Goal: Information Seeking & Learning: Learn about a topic

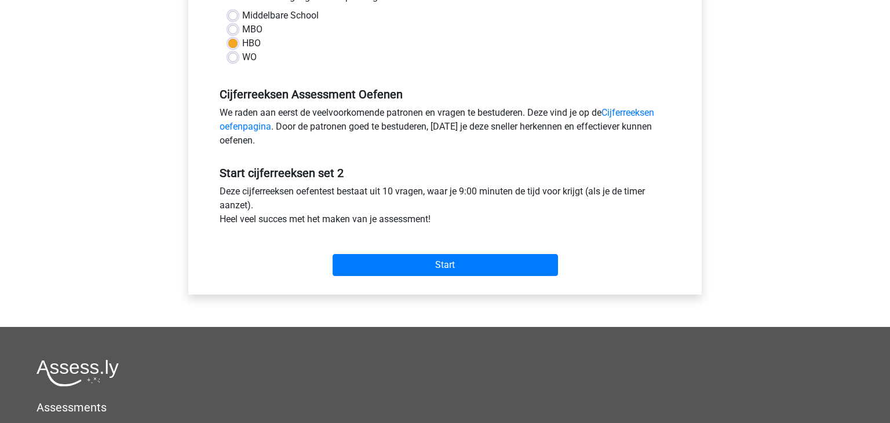
scroll to position [306, 0]
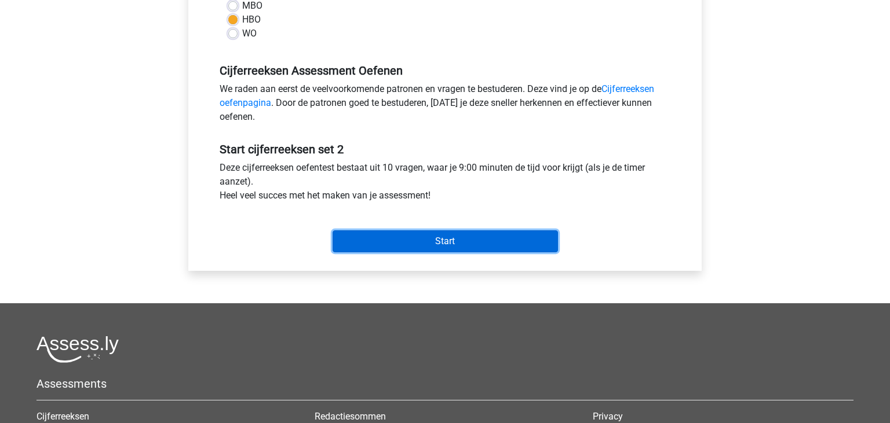
click at [473, 242] on input "Start" at bounding box center [444, 242] width 225 height 22
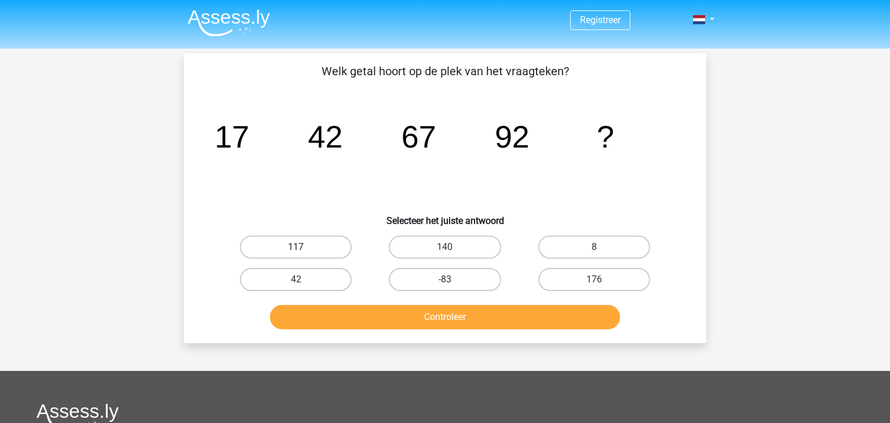
click at [251, 248] on label "117" at bounding box center [296, 247] width 112 height 23
click at [296, 248] on input "117" at bounding box center [300, 251] width 8 height 8
radio input "true"
click at [403, 312] on button "Controleer" at bounding box center [445, 317] width 350 height 24
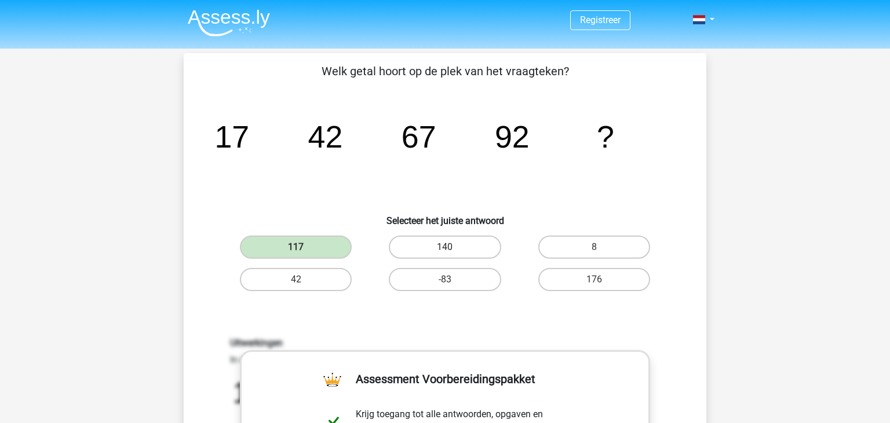
scroll to position [306, 0]
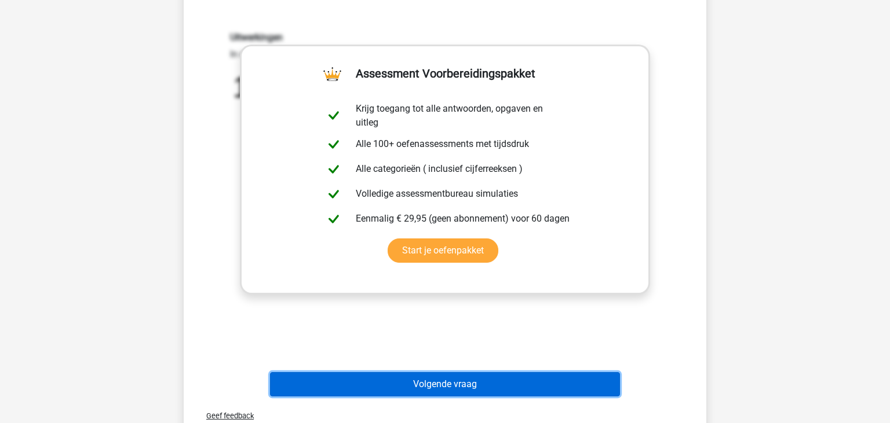
click at [455, 390] on button "Volgende vraag" at bounding box center [445, 384] width 350 height 24
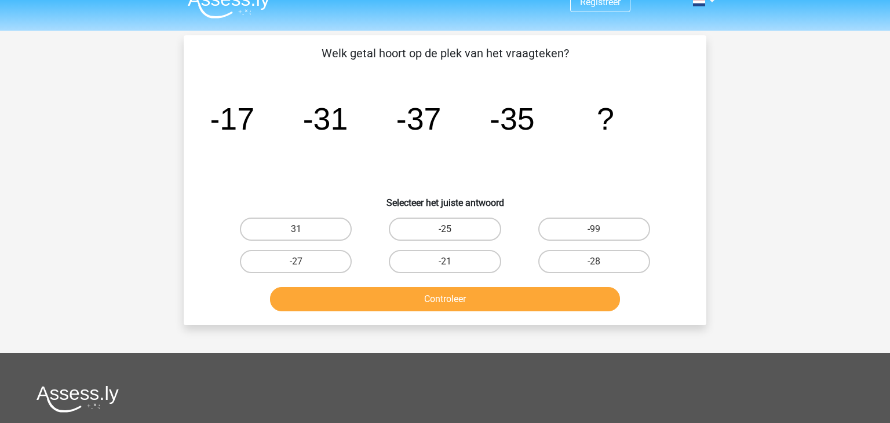
scroll to position [0, 0]
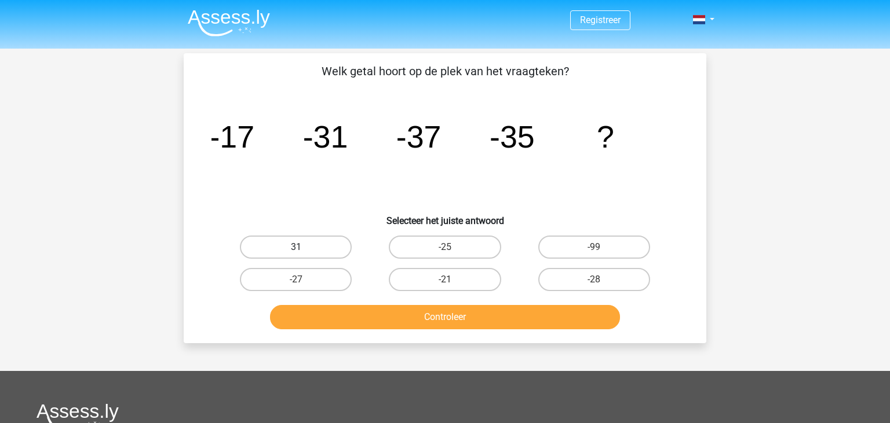
click at [299, 244] on label "31" at bounding box center [296, 247] width 112 height 23
click at [299, 247] on input "31" at bounding box center [300, 251] width 8 height 8
radio input "true"
click at [397, 311] on button "Controleer" at bounding box center [445, 317] width 350 height 24
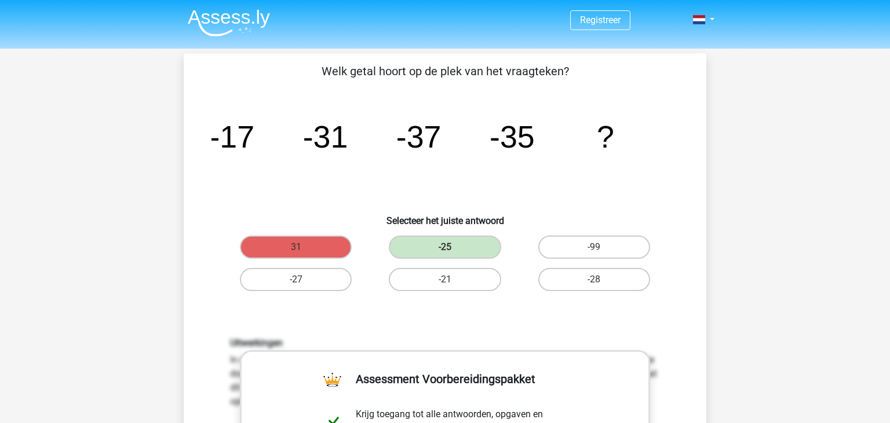
drag, startPoint x: 648, startPoint y: 145, endPoint x: 724, endPoint y: 142, distance: 75.9
click at [677, 141] on icon "image/svg+xml -17 -31 -37 -35 ?" at bounding box center [444, 147] width 467 height 117
drag, startPoint x: 659, startPoint y: 137, endPoint x: 418, endPoint y: 154, distance: 241.6
click at [422, 154] on icon "image/svg+xml -17 -31 -37 -35 ?" at bounding box center [444, 147] width 467 height 117
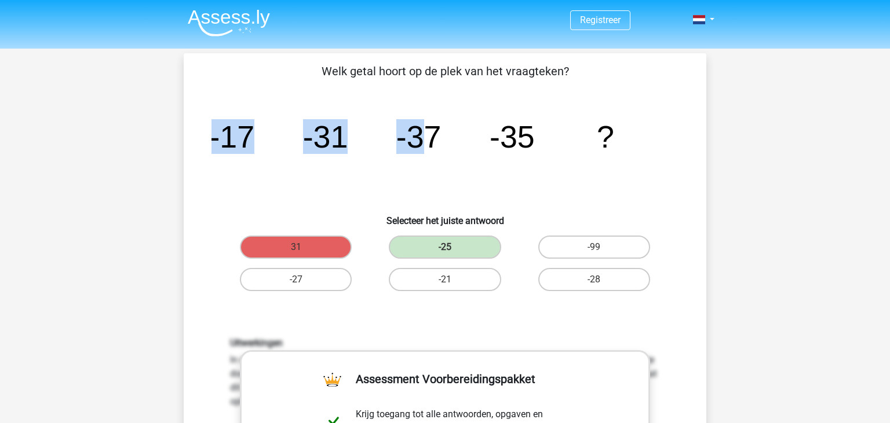
drag, startPoint x: 418, startPoint y: 154, endPoint x: 403, endPoint y: 153, distance: 15.1
click at [418, 153] on tspan "-37" at bounding box center [418, 136] width 45 height 35
drag, startPoint x: 213, startPoint y: 142, endPoint x: 607, endPoint y: 136, distance: 394.5
click at [607, 136] on g "-17 -31 -37 -35 ?" at bounding box center [411, 136] width 405 height 35
copy g "-17 -31 -37 -35 ?"
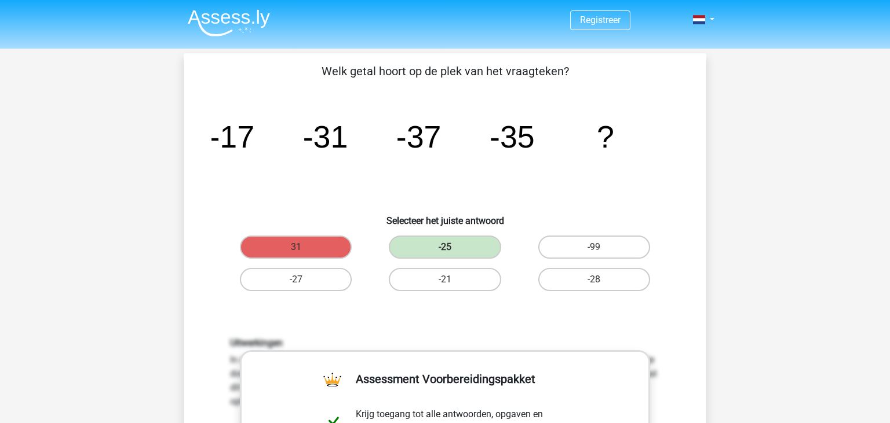
click at [594, 185] on icon "image/svg+xml -17 -31 -37 -35 ?" at bounding box center [444, 147] width 467 height 117
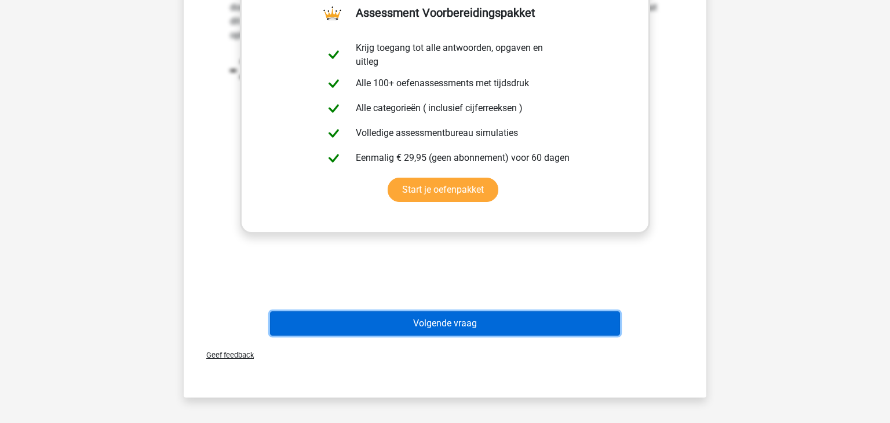
click at [527, 314] on button "Volgende vraag" at bounding box center [445, 324] width 350 height 24
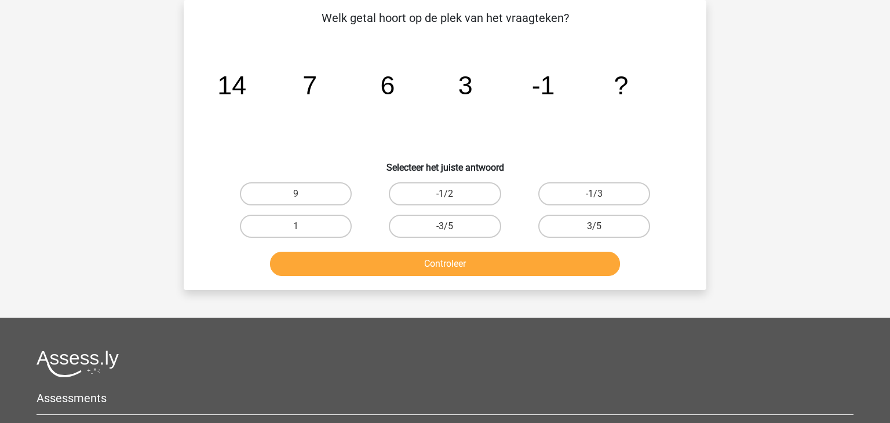
scroll to position [53, 0]
drag, startPoint x: 645, startPoint y: 74, endPoint x: 626, endPoint y: 88, distance: 24.0
click at [626, 88] on icon "image/svg+xml 14 7 6 3 -1 ?" at bounding box center [444, 94] width 467 height 117
copy icon "image/svg+xml 14 7 6 3 -1 ?"
click at [605, 189] on label "-1/3" at bounding box center [594, 193] width 112 height 23
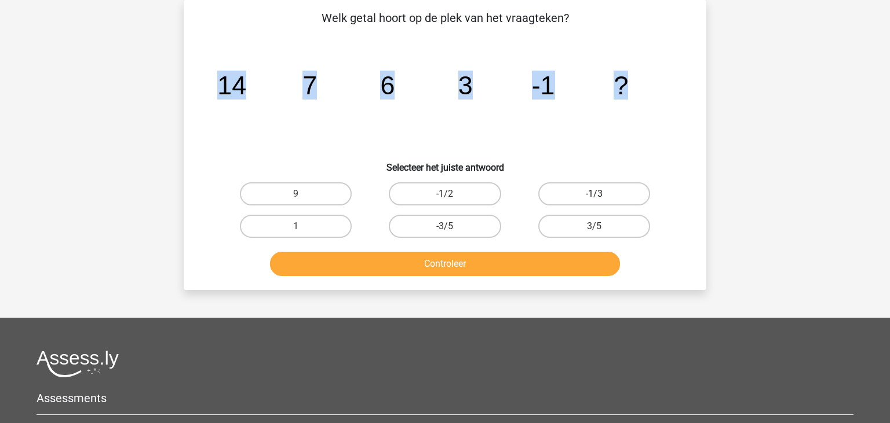
click at [601, 194] on input "-1/3" at bounding box center [598, 198] width 8 height 8
radio input "true"
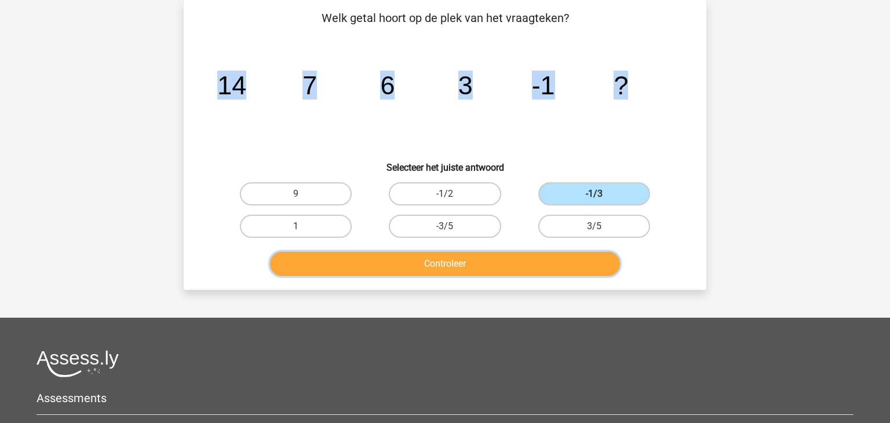
click at [515, 274] on button "Controleer" at bounding box center [445, 264] width 350 height 24
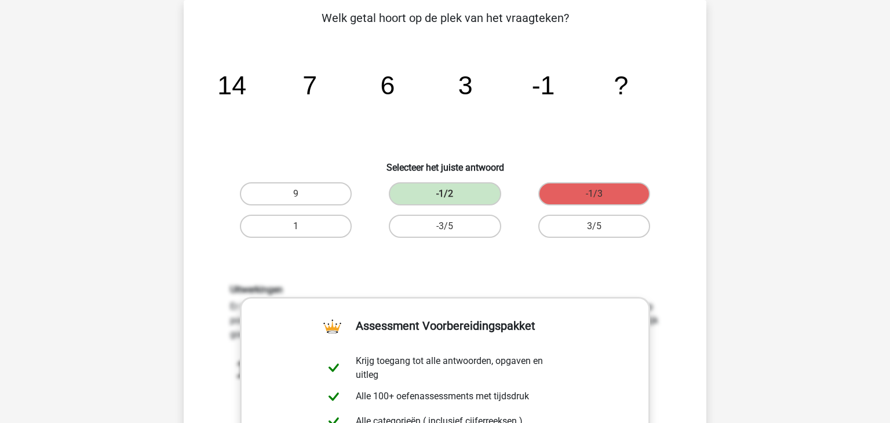
click at [678, 255] on div "Welk getal hoort op de plek van het vraagteken? image/svg+xml 14 7 6 3 -1 ? Sel…" at bounding box center [444, 331] width 513 height 645
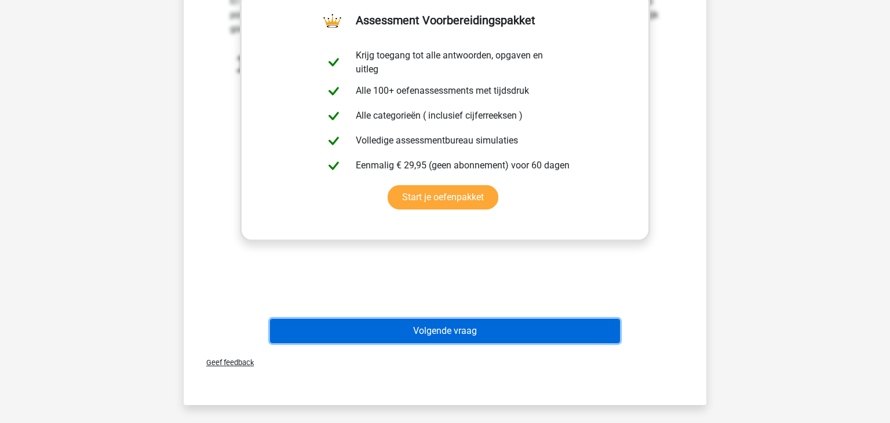
click at [502, 323] on button "Volgende vraag" at bounding box center [445, 331] width 350 height 24
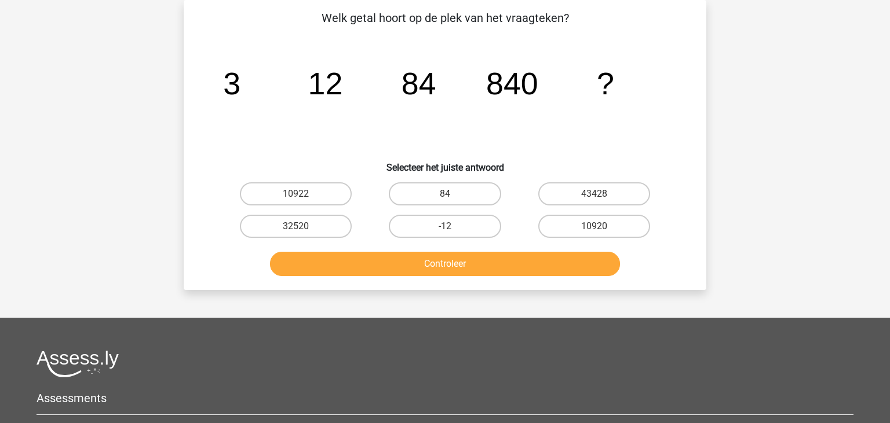
drag, startPoint x: 643, startPoint y: 96, endPoint x: 264, endPoint y: 53, distance: 381.8
click at [248, 54] on icon "image/svg+xml 3 12 84 840 ?" at bounding box center [444, 94] width 467 height 117
click at [251, 64] on icon "image/svg+xml 3 12 84 840 ?" at bounding box center [444, 94] width 467 height 117
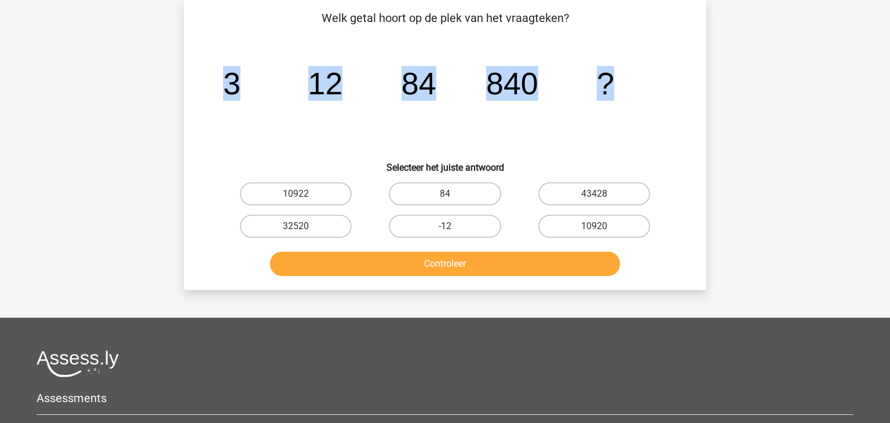
drag, startPoint x: 229, startPoint y: 90, endPoint x: 612, endPoint y: 86, distance: 383.4
click at [612, 86] on g "3 12 84 840 ?" at bounding box center [418, 83] width 391 height 35
copy g "3 12 84 840 ?"
click at [602, 225] on label "10920" at bounding box center [594, 226] width 112 height 23
click at [601, 226] on input "10920" at bounding box center [598, 230] width 8 height 8
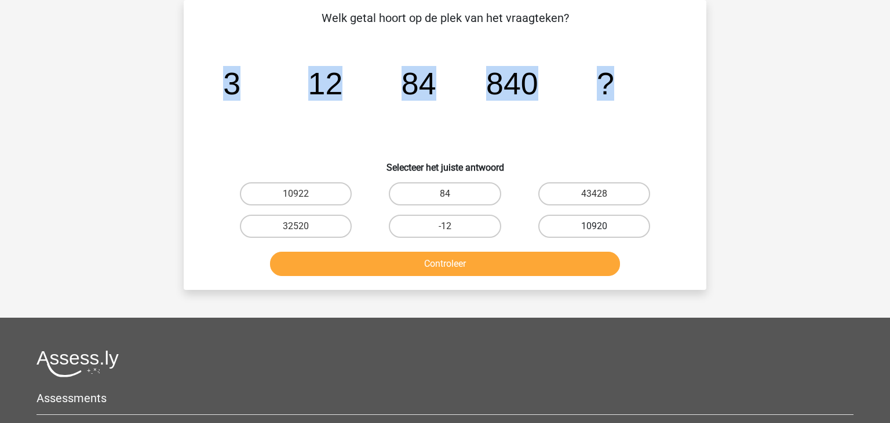
radio input "true"
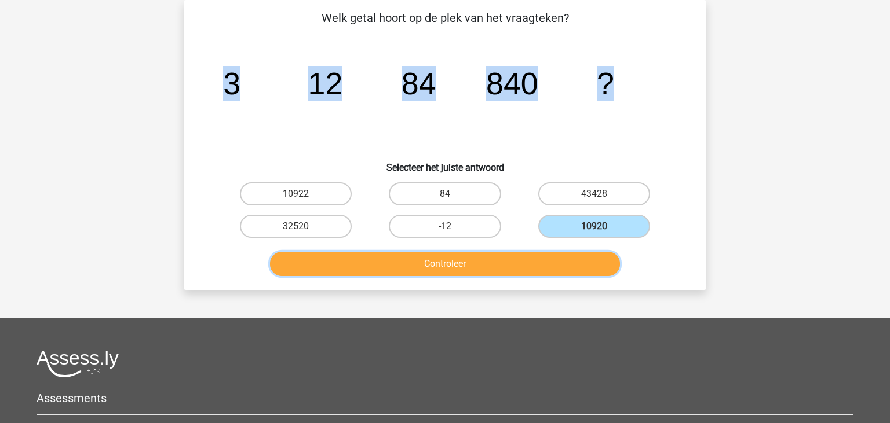
click at [551, 257] on button "Controleer" at bounding box center [445, 264] width 350 height 24
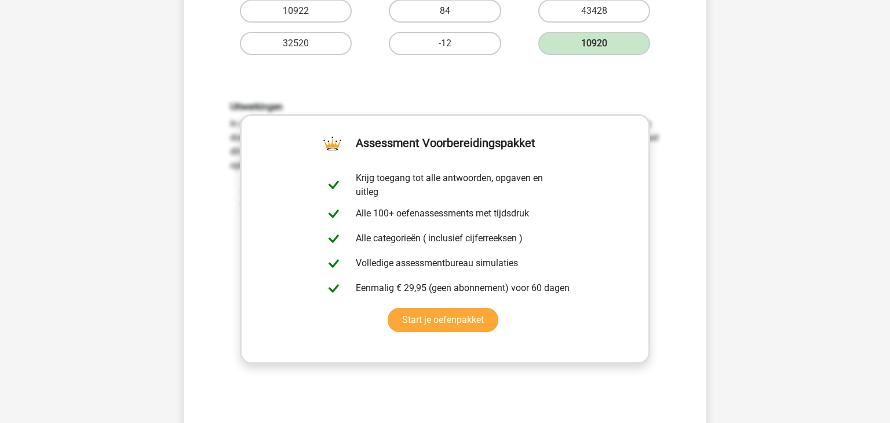
scroll to position [420, 0]
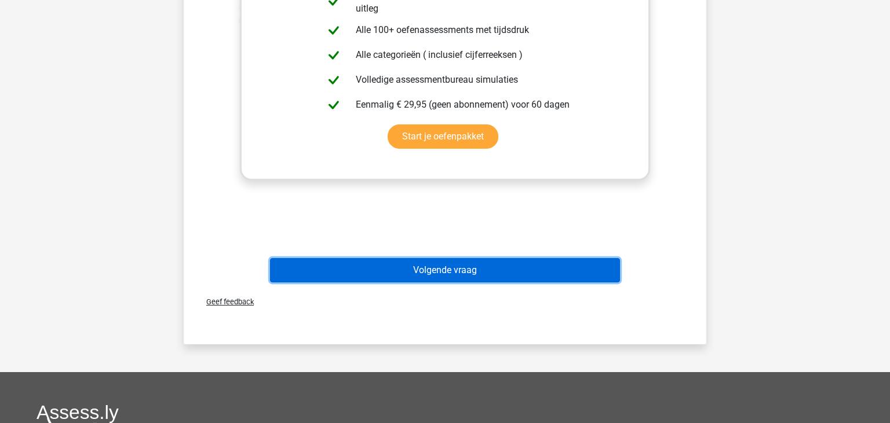
click at [477, 273] on button "Volgende vraag" at bounding box center [445, 270] width 350 height 24
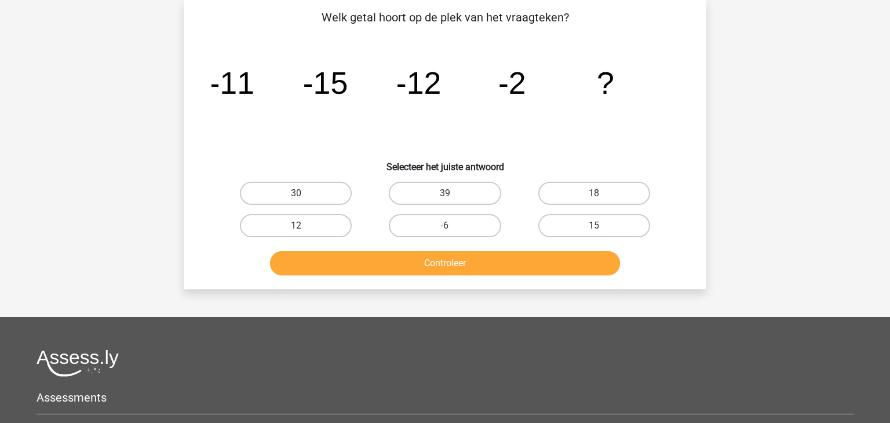
scroll to position [53, 0]
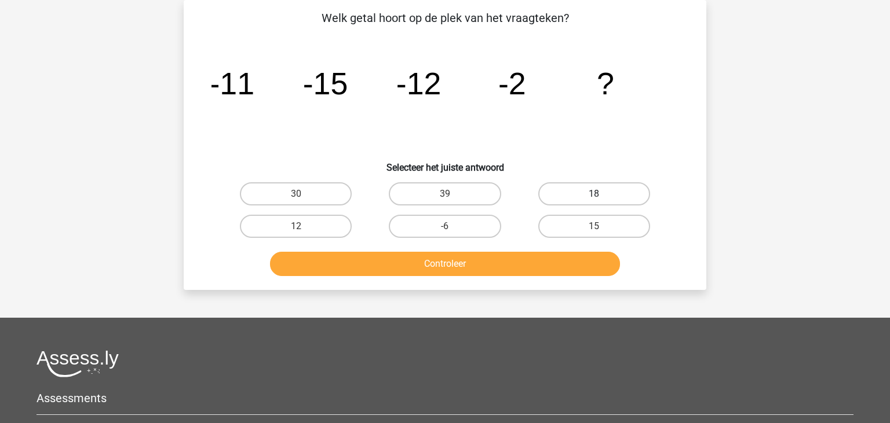
click at [574, 193] on label "18" at bounding box center [594, 193] width 112 height 23
click at [594, 194] on input "18" at bounding box center [598, 198] width 8 height 8
radio input "true"
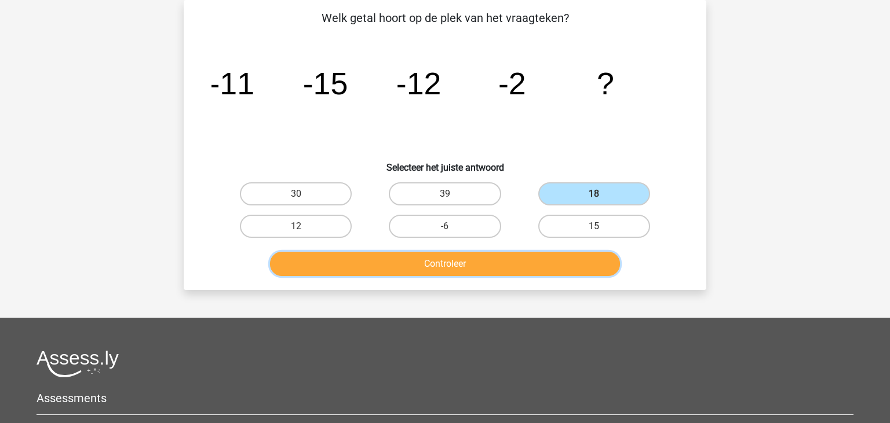
click at [474, 272] on button "Controleer" at bounding box center [445, 264] width 350 height 24
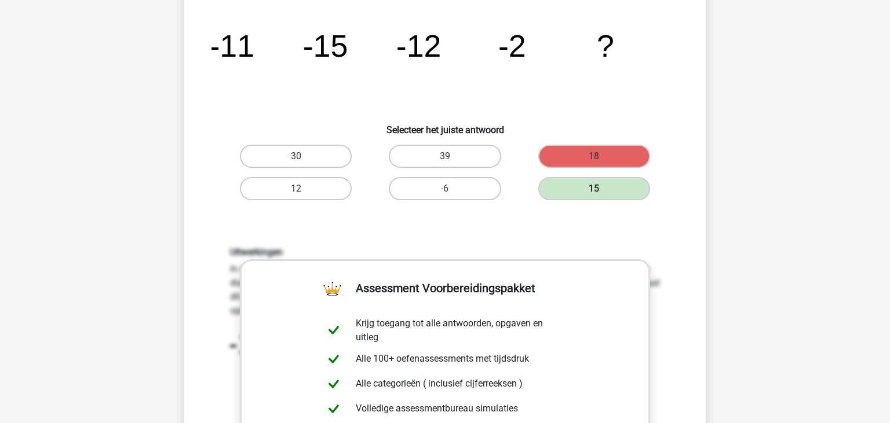
scroll to position [0, 0]
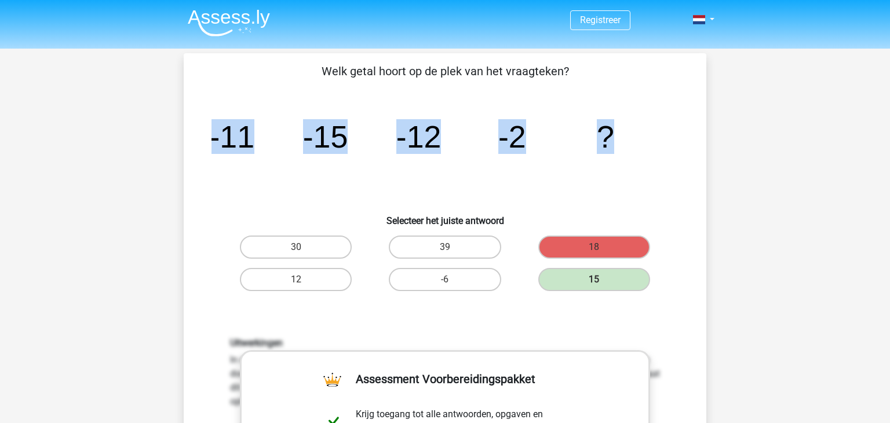
drag, startPoint x: 623, startPoint y: 122, endPoint x: 612, endPoint y: 134, distance: 16.0
click at [612, 134] on icon "image/svg+xml -11 -15 -12 -2 ?" at bounding box center [444, 147] width 467 height 117
copy icon "image/svg+xml -11 -15 -12 -2 ?"
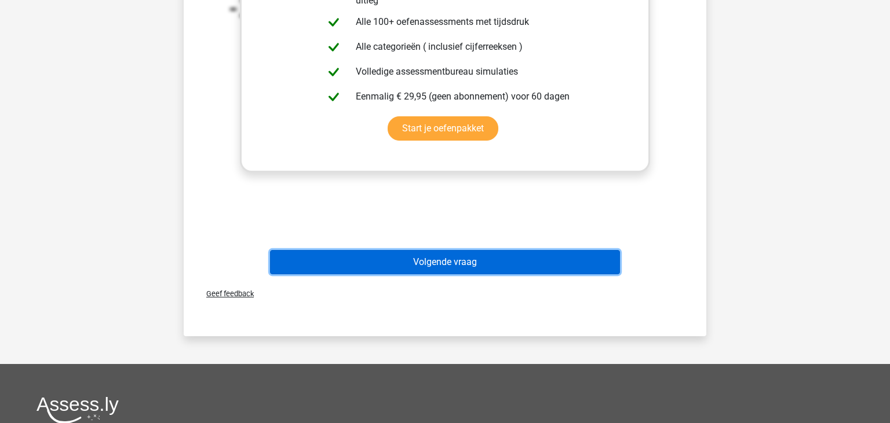
click at [474, 256] on button "Volgende vraag" at bounding box center [445, 262] width 350 height 24
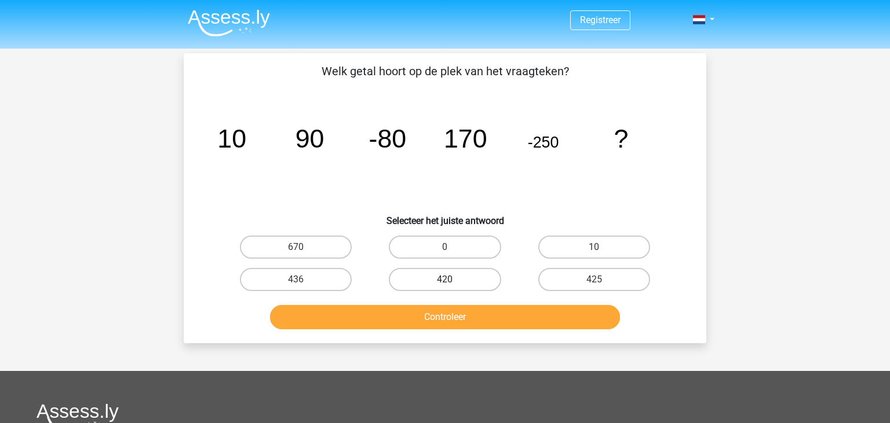
click at [455, 274] on label "420" at bounding box center [445, 279] width 112 height 23
click at [452, 280] on input "420" at bounding box center [449, 284] width 8 height 8
radio input "true"
click at [458, 310] on button "Controleer" at bounding box center [445, 317] width 350 height 24
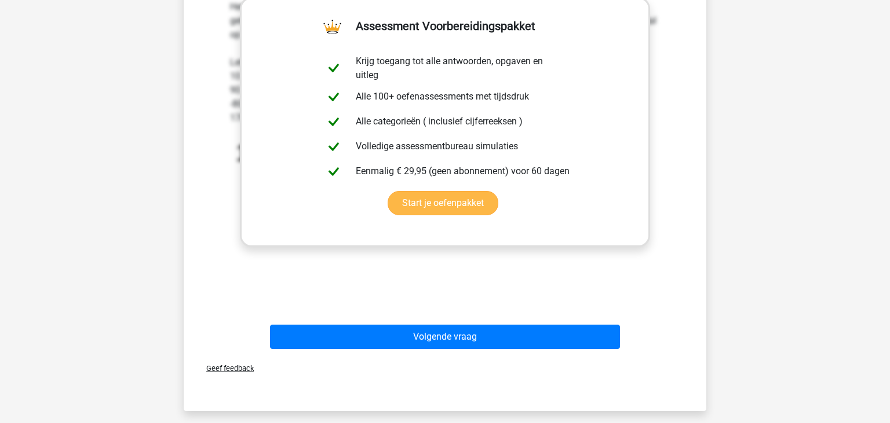
scroll to position [367, 0]
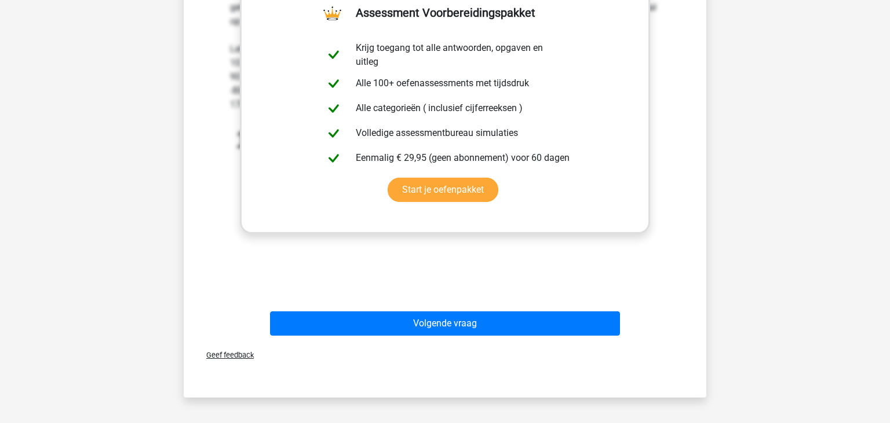
click at [513, 336] on div "Volgende vraag" at bounding box center [444, 326] width 447 height 29
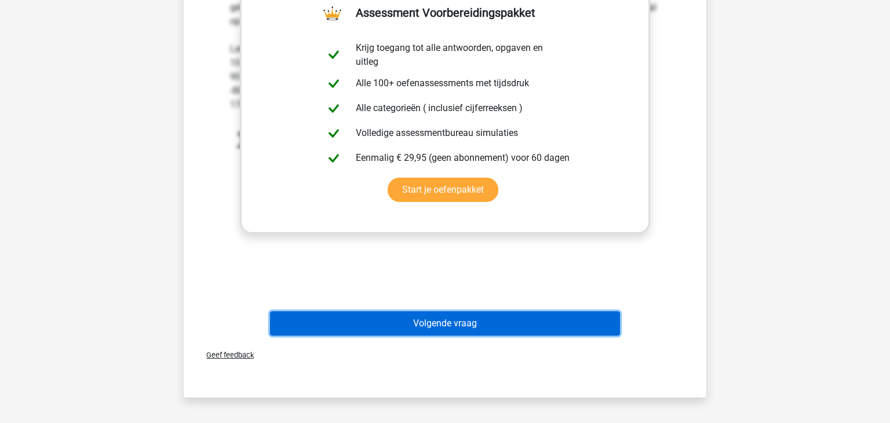
click at [508, 327] on button "Volgende vraag" at bounding box center [445, 324] width 350 height 24
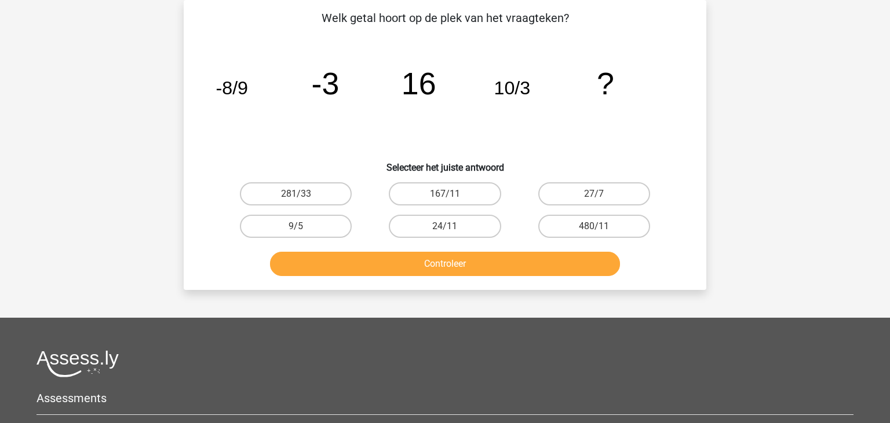
scroll to position [53, 0]
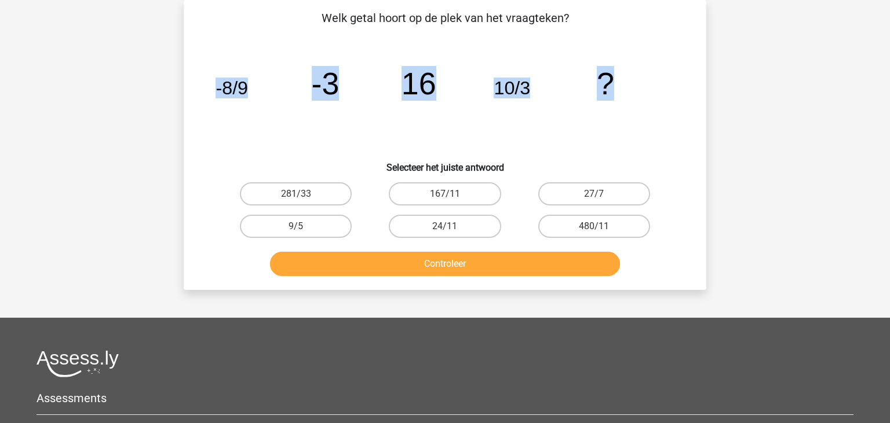
drag, startPoint x: 217, startPoint y: 92, endPoint x: 610, endPoint y: 92, distance: 393.8
click at [610, 92] on g "-8/9 -3 16 10/3 ?" at bounding box center [414, 83] width 398 height 35
copy g "-8/9 -3 16 10/3 ?"
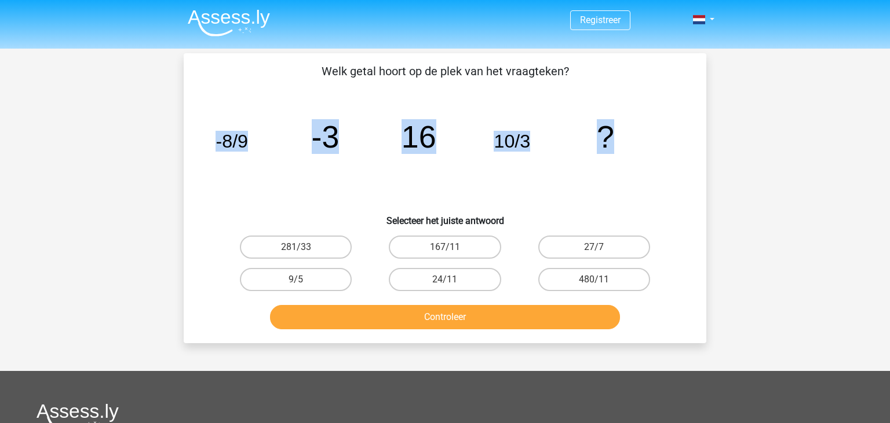
click at [243, 14] on img at bounding box center [229, 22] width 82 height 27
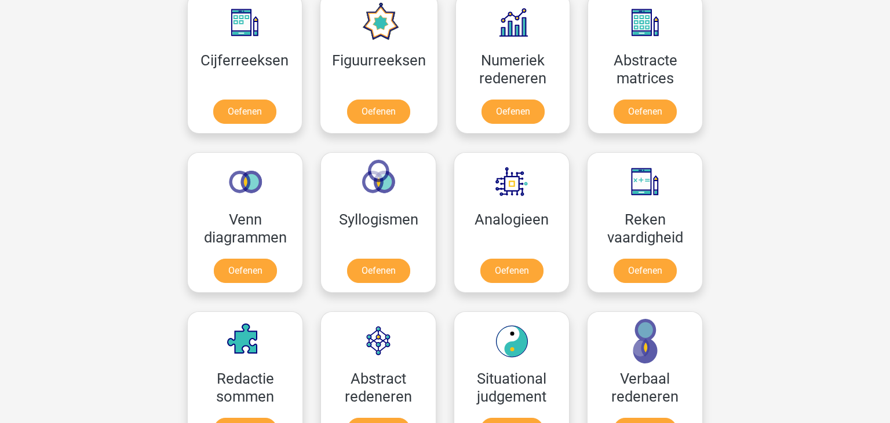
scroll to position [612, 0]
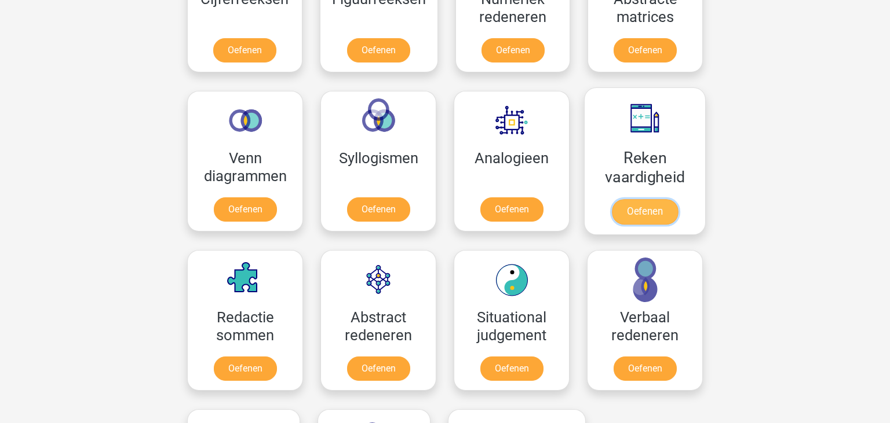
click at [659, 199] on link "Oefenen" at bounding box center [645, 211] width 66 height 25
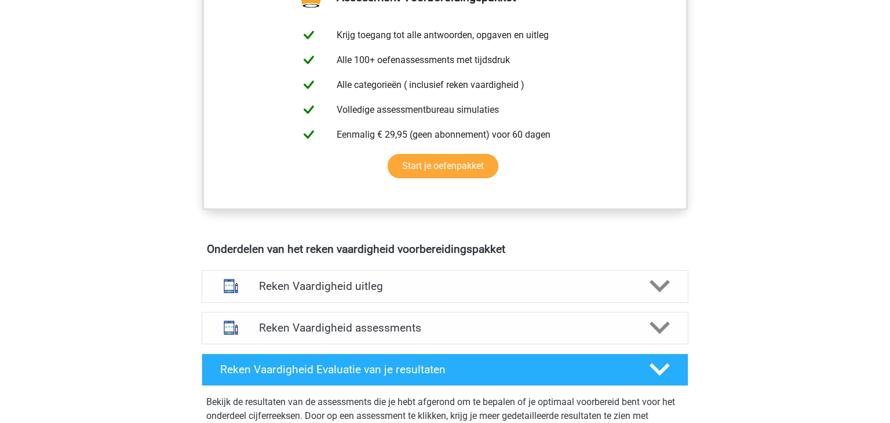
scroll to position [550, 0]
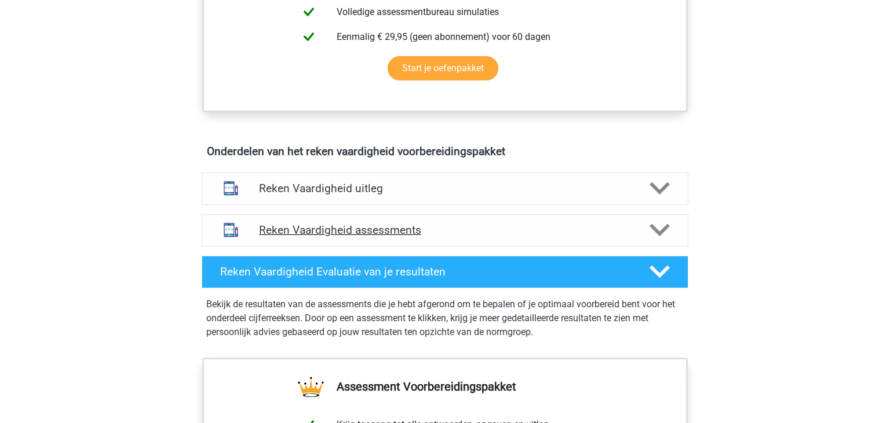
click at [649, 217] on div "Reken Vaardigheid assessments" at bounding box center [445, 230] width 487 height 32
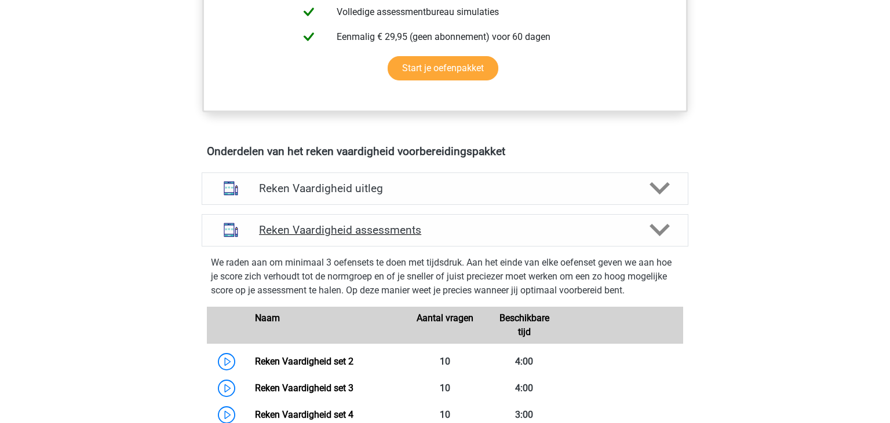
click at [649, 217] on div "Reken Vaardigheid assessments" at bounding box center [445, 230] width 487 height 32
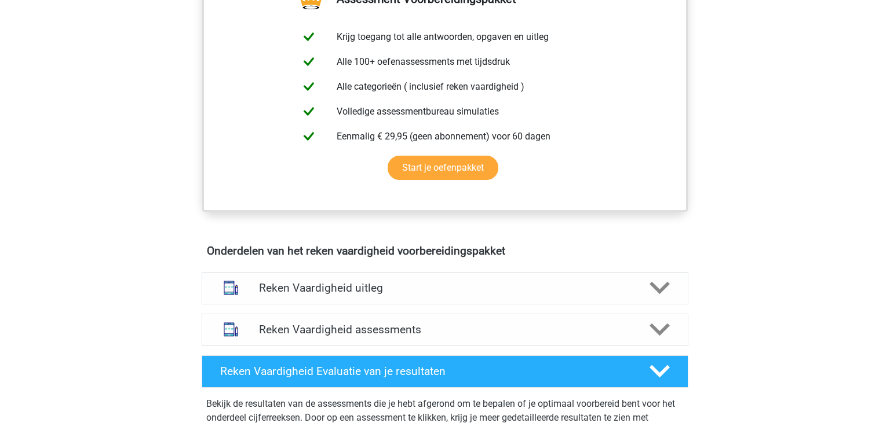
scroll to position [306, 0]
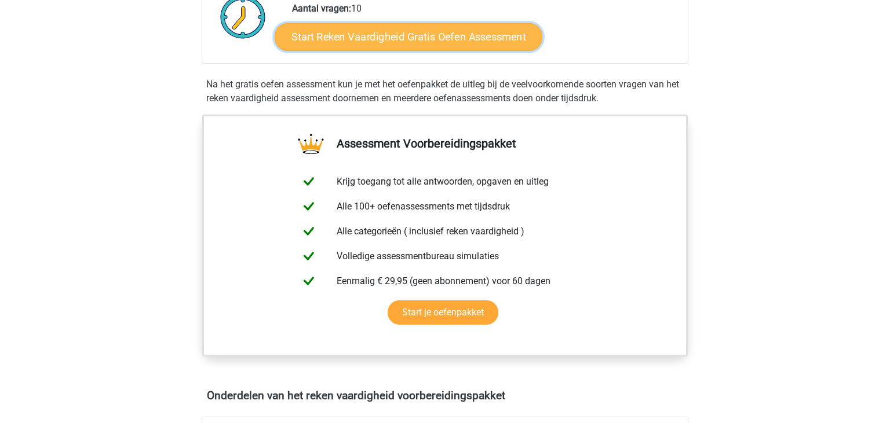
click at [459, 42] on link "Start Reken Vaardigheid Gratis Oefen Assessment" at bounding box center [409, 37] width 268 height 28
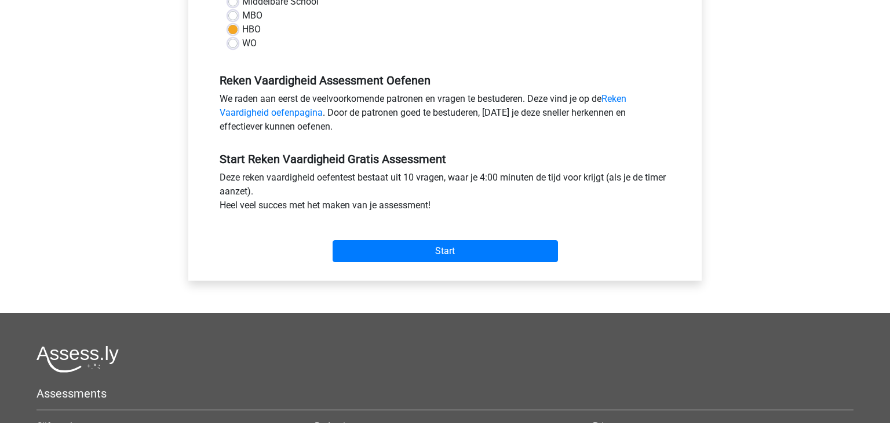
scroll to position [306, 0]
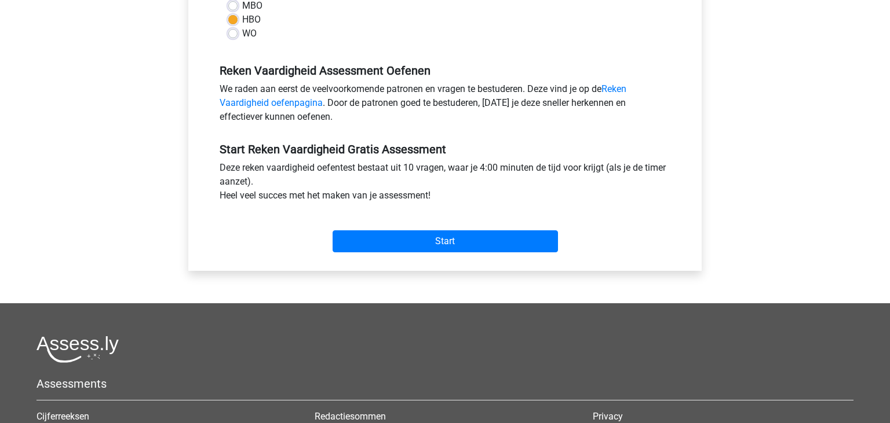
click at [242, 6] on label "MBO" at bounding box center [252, 6] width 20 height 14
click at [236, 6] on input "MBO" at bounding box center [232, 5] width 9 height 12
radio input "true"
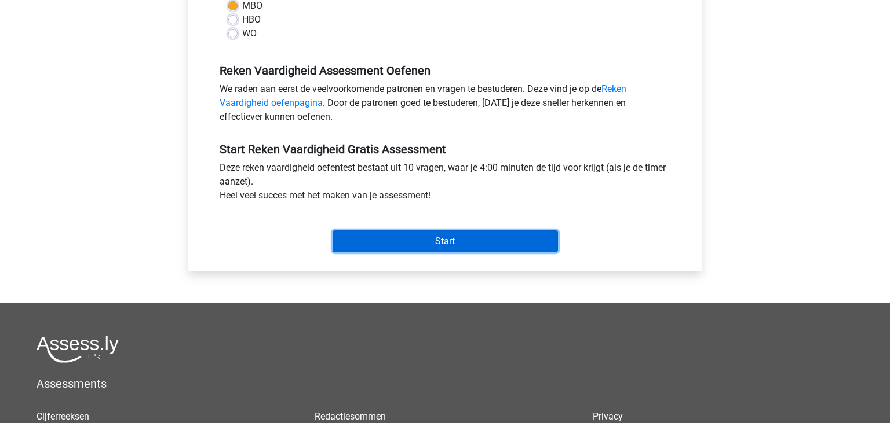
click at [434, 239] on input "Start" at bounding box center [444, 242] width 225 height 22
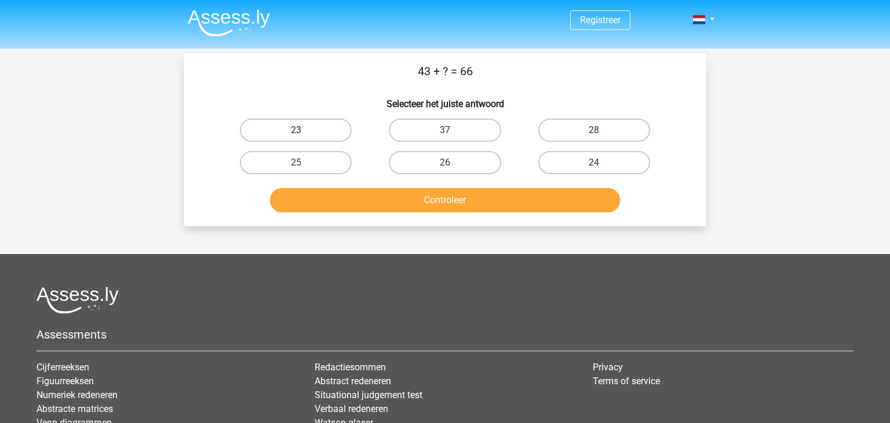
click at [288, 130] on label "23" at bounding box center [296, 130] width 112 height 23
click at [296, 130] on input "23" at bounding box center [300, 134] width 8 height 8
radio input "true"
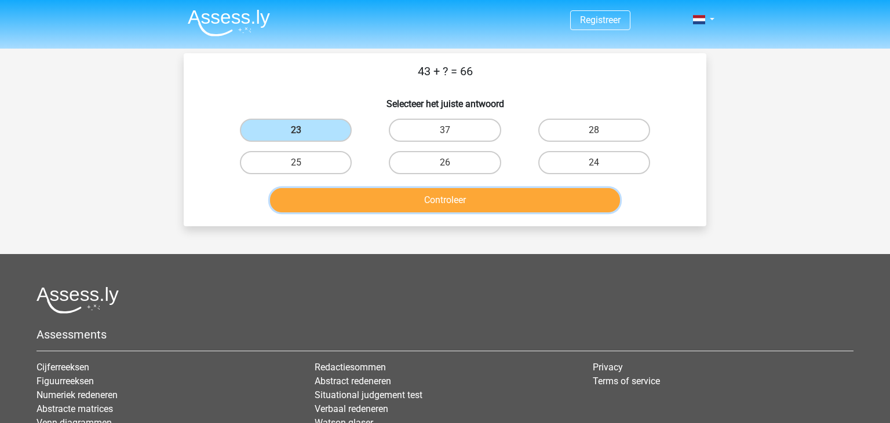
click at [408, 198] on button "Controleer" at bounding box center [445, 200] width 350 height 24
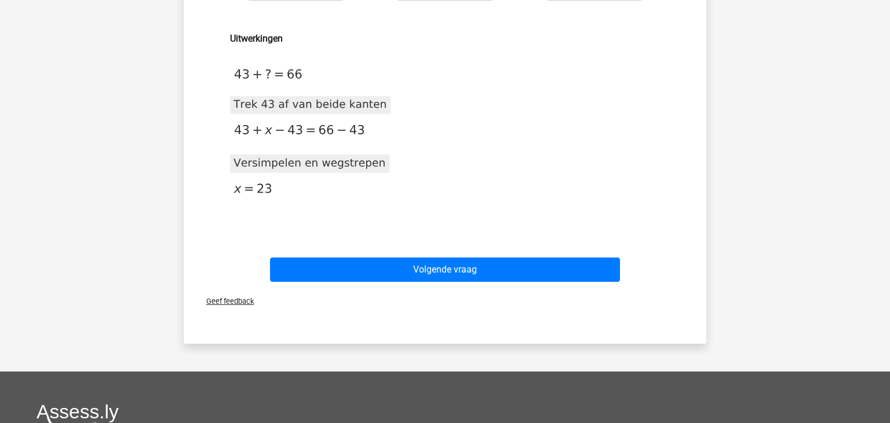
scroll to position [183, 0]
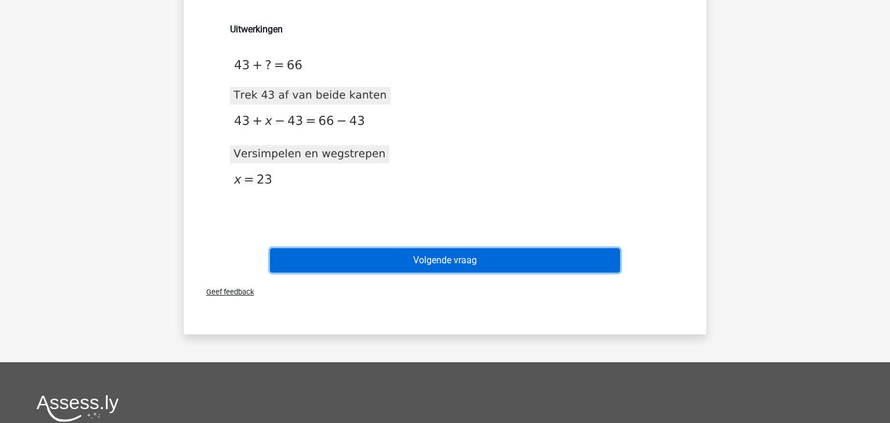
click at [420, 253] on button "Volgende vraag" at bounding box center [445, 260] width 350 height 24
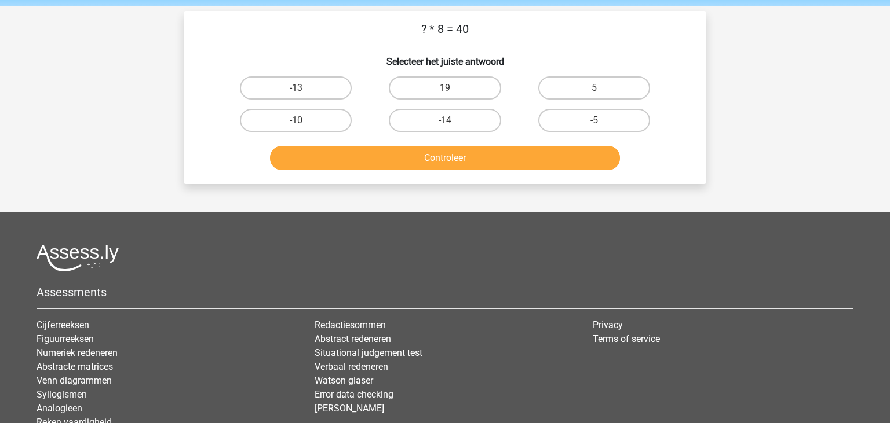
scroll to position [0, 0]
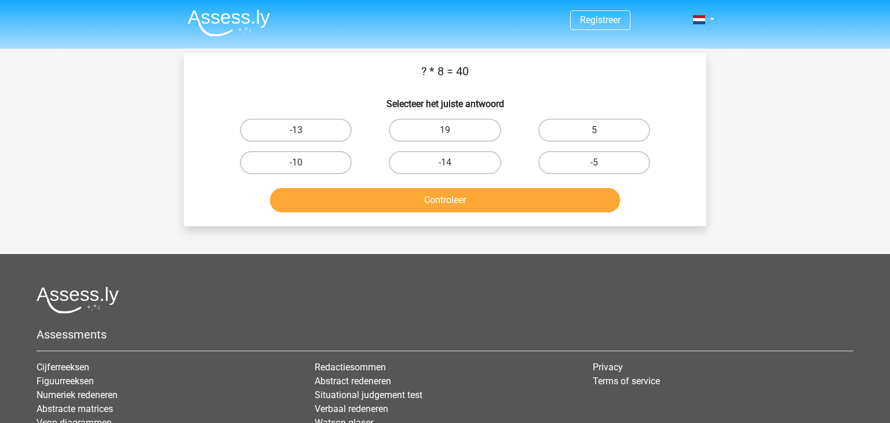
click at [607, 129] on label "5" at bounding box center [594, 130] width 112 height 23
click at [601, 130] on input "5" at bounding box center [598, 134] width 8 height 8
radio input "true"
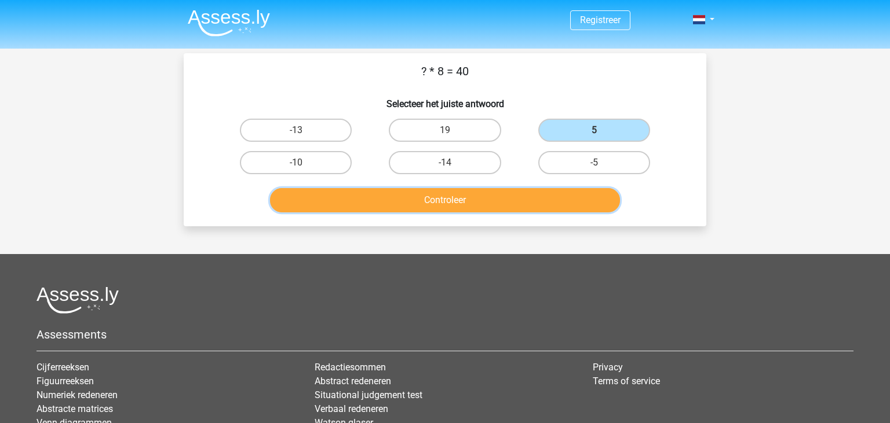
click at [451, 196] on button "Controleer" at bounding box center [445, 200] width 350 height 24
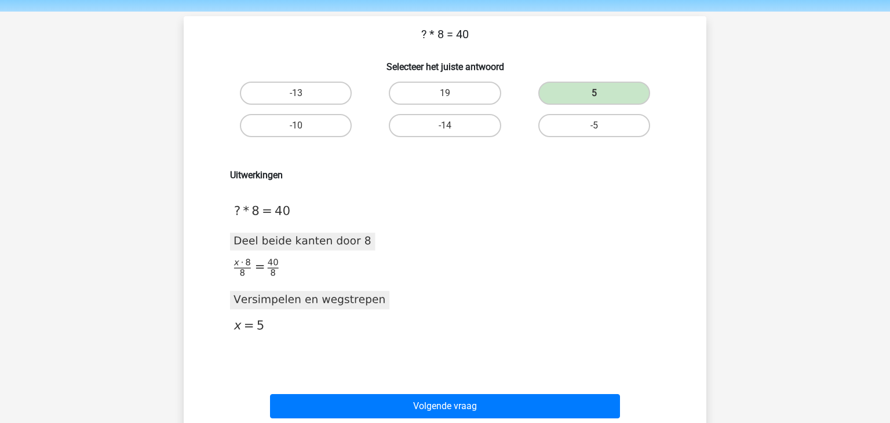
scroll to position [61, 0]
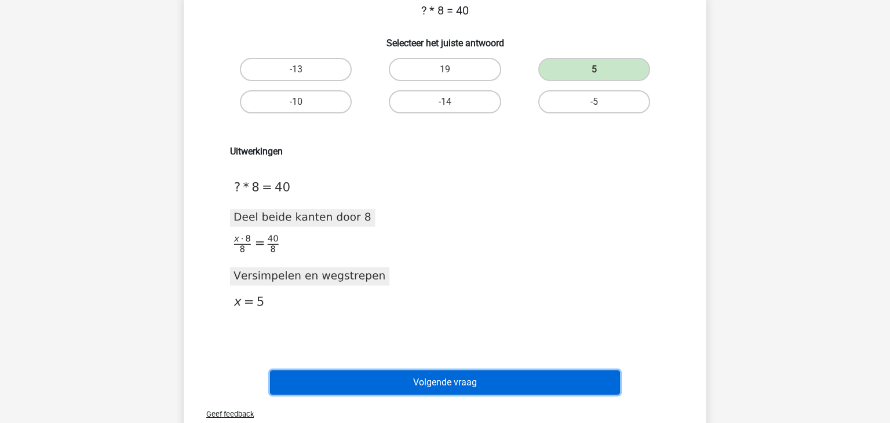
click at [396, 378] on button "Volgende vraag" at bounding box center [445, 383] width 350 height 24
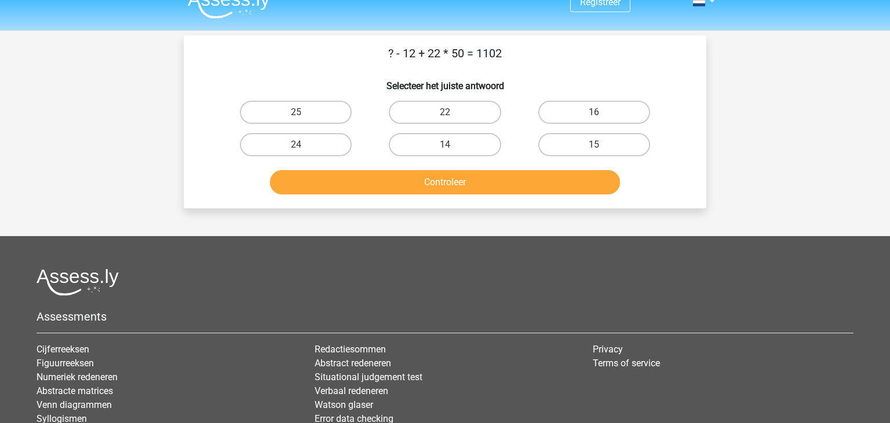
scroll to position [0, 0]
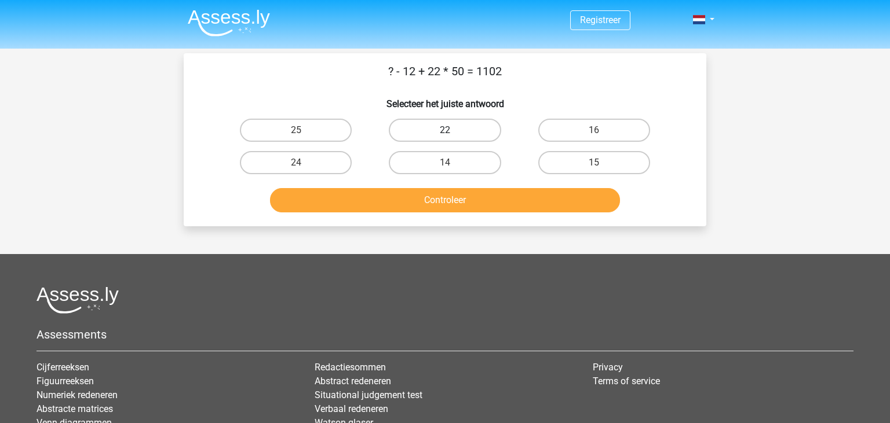
click at [434, 129] on label "22" at bounding box center [445, 130] width 112 height 23
click at [445, 130] on input "22" at bounding box center [449, 134] width 8 height 8
radio input "true"
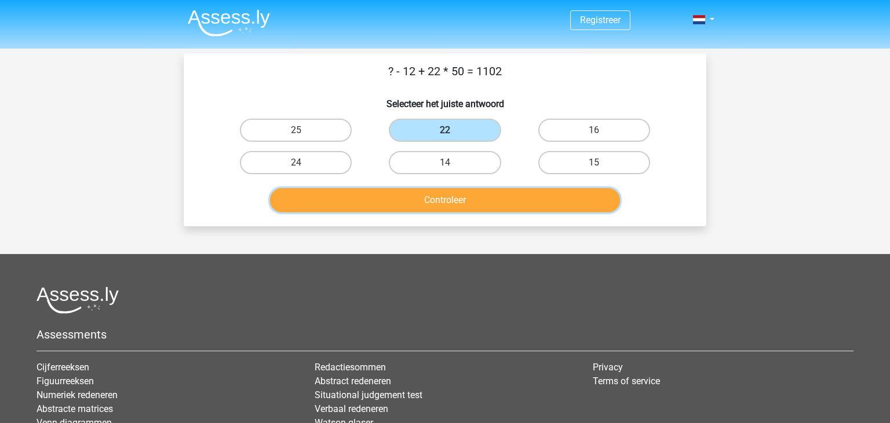
click at [440, 198] on button "Controleer" at bounding box center [445, 200] width 350 height 24
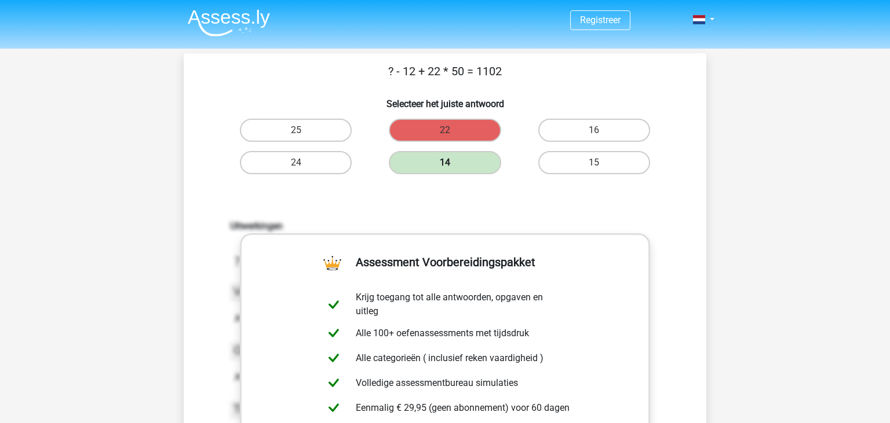
click at [442, 163] on label "14" at bounding box center [445, 162] width 112 height 23
drag, startPoint x: 524, startPoint y: 74, endPoint x: 382, endPoint y: 76, distance: 141.9
click at [382, 76] on p "? - 12 + 22 * 50 = 1102" at bounding box center [444, 71] width 485 height 17
copy p "? - 12 + 22 * 50 = 1102"
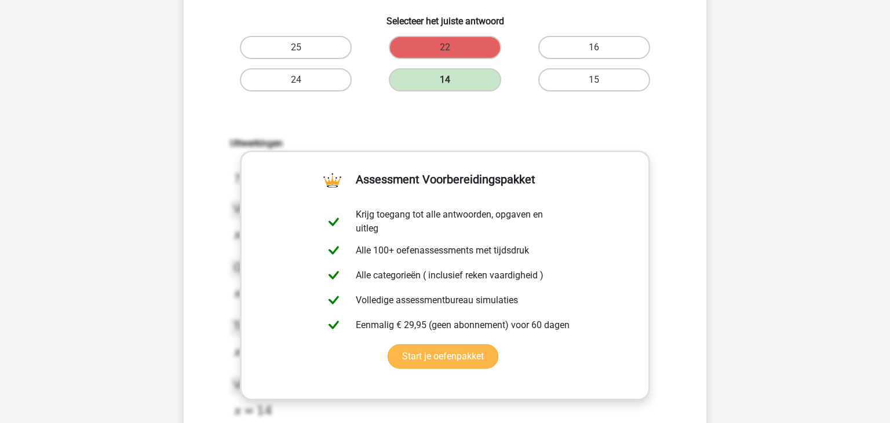
scroll to position [306, 0]
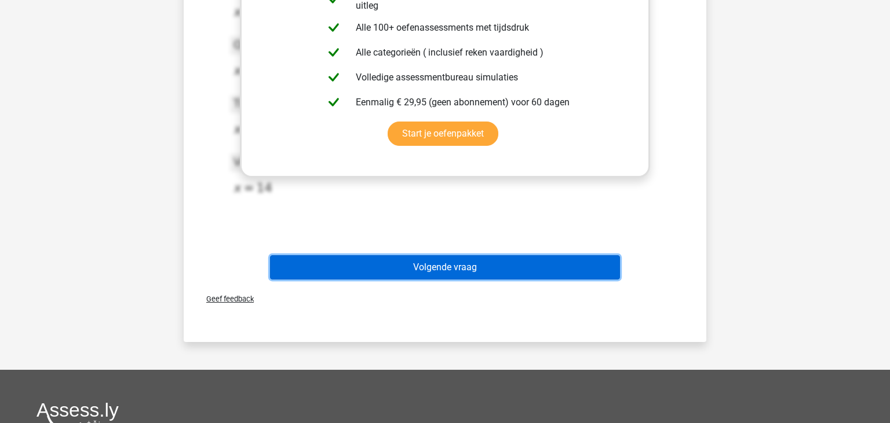
click at [426, 262] on button "Volgende vraag" at bounding box center [445, 267] width 350 height 24
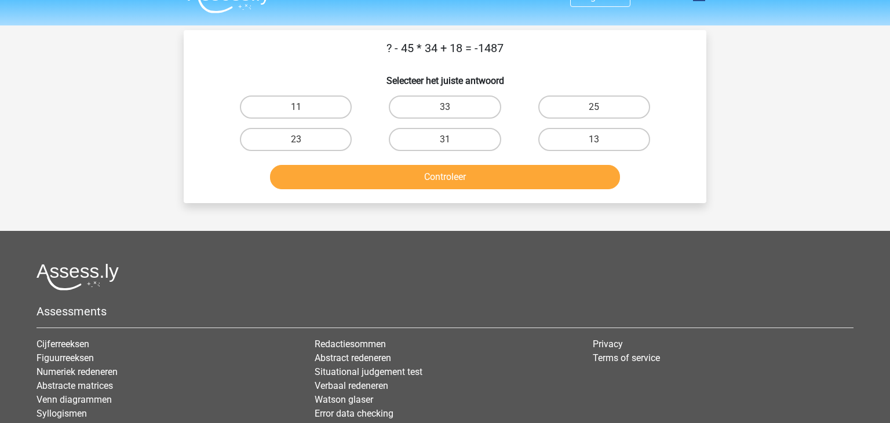
scroll to position [0, 0]
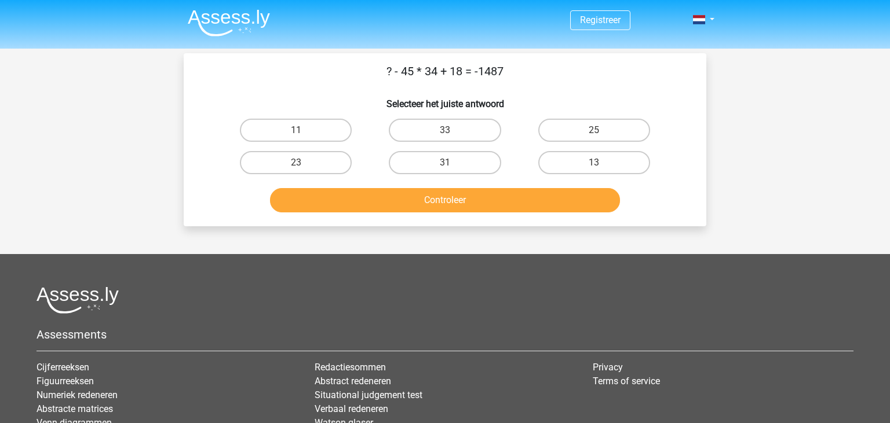
drag, startPoint x: 405, startPoint y: 83, endPoint x: 351, endPoint y: 83, distance: 54.4
click at [351, 83] on div "? - 45 * 34 + 18 = -1487 Selecteer het juiste antwoord 11 33 25 23" at bounding box center [444, 140] width 513 height 155
click at [614, 126] on label "25" at bounding box center [594, 130] width 112 height 23
click at [601, 130] on input "25" at bounding box center [598, 134] width 8 height 8
radio input "true"
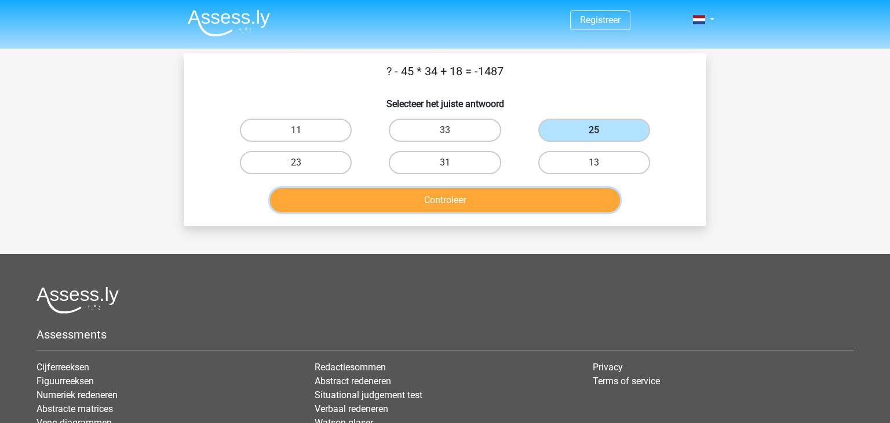
click at [502, 192] on button "Controleer" at bounding box center [445, 200] width 350 height 24
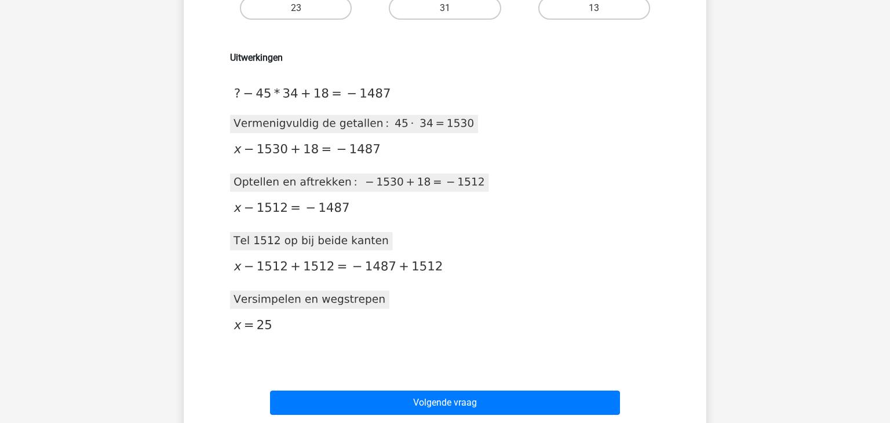
scroll to position [183, 0]
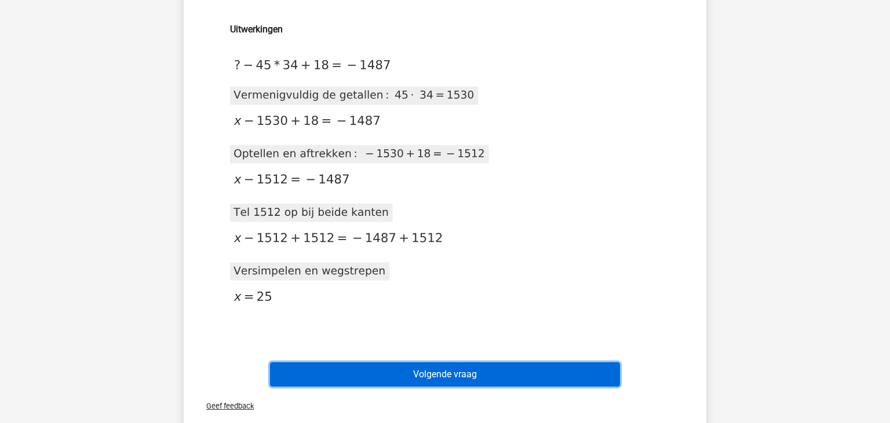
click at [492, 368] on button "Volgende vraag" at bounding box center [445, 375] width 350 height 24
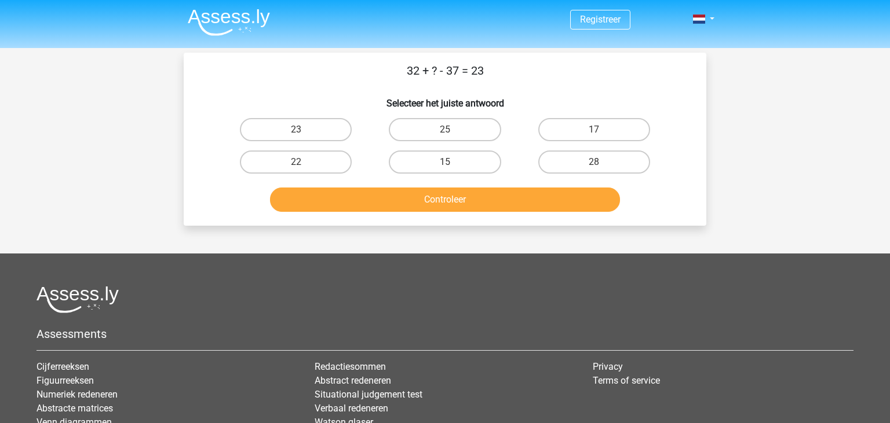
scroll to position [0, 0]
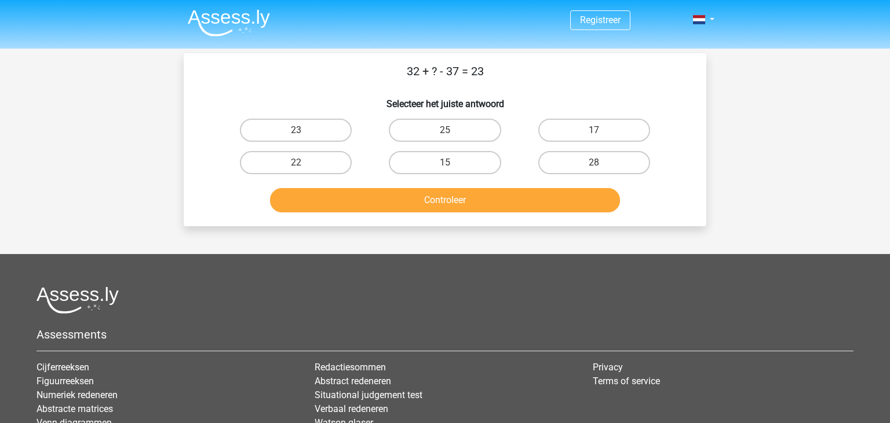
click at [532, 92] on h6 "Selecteer het juiste antwoord" at bounding box center [444, 99] width 485 height 20
click at [606, 163] on label "28" at bounding box center [594, 162] width 112 height 23
click at [601, 163] on input "28" at bounding box center [598, 167] width 8 height 8
radio input "true"
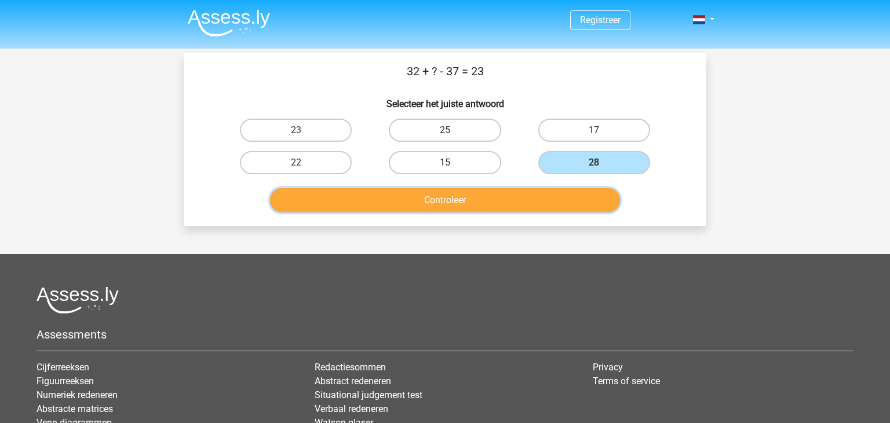
click at [506, 193] on button "Controleer" at bounding box center [445, 200] width 350 height 24
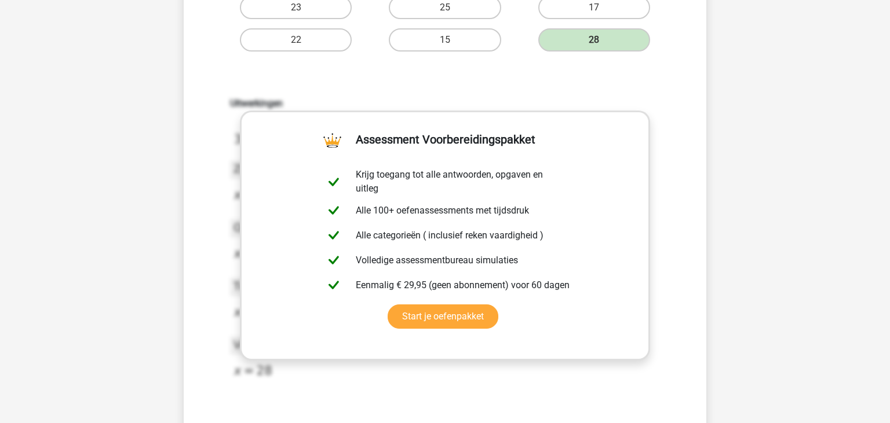
scroll to position [244, 0]
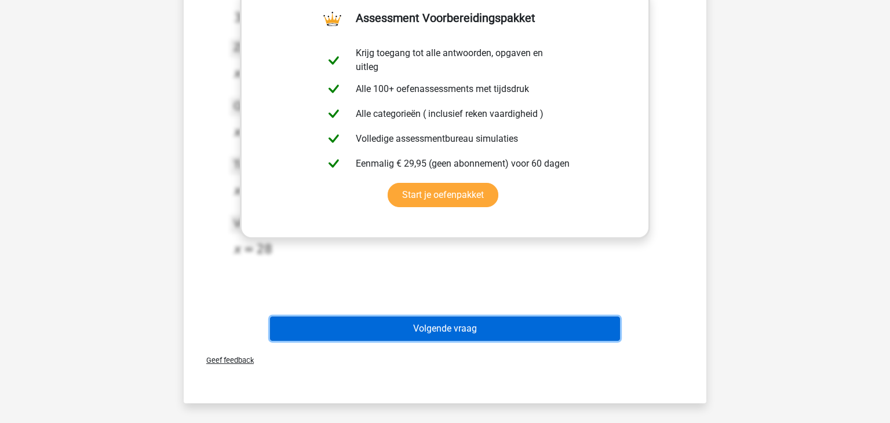
click at [478, 334] on button "Volgende vraag" at bounding box center [445, 329] width 350 height 24
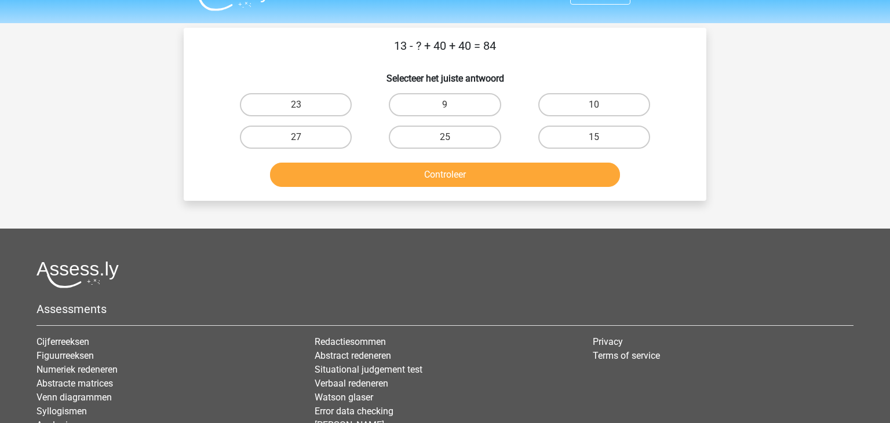
scroll to position [0, 0]
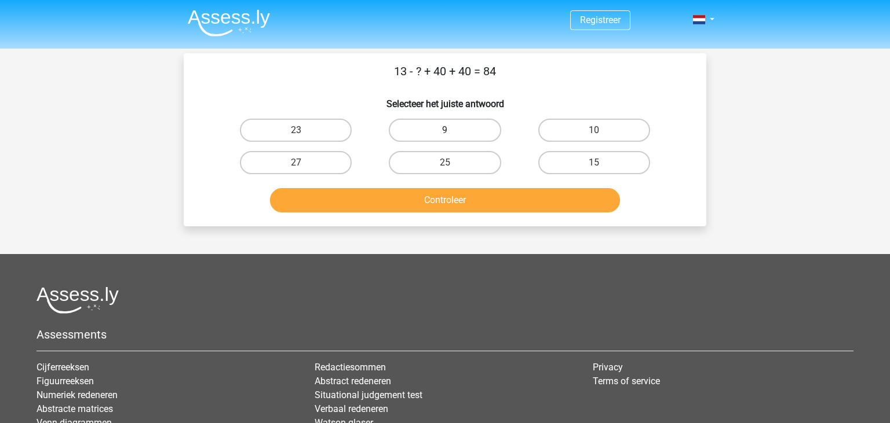
click at [490, 129] on label "9" at bounding box center [445, 130] width 112 height 23
click at [452, 130] on input "9" at bounding box center [449, 134] width 8 height 8
radio input "true"
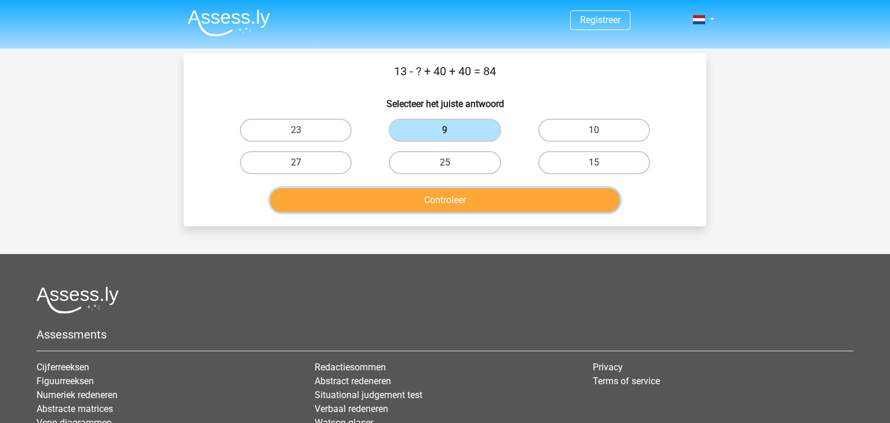
click at [476, 197] on button "Controleer" at bounding box center [445, 200] width 350 height 24
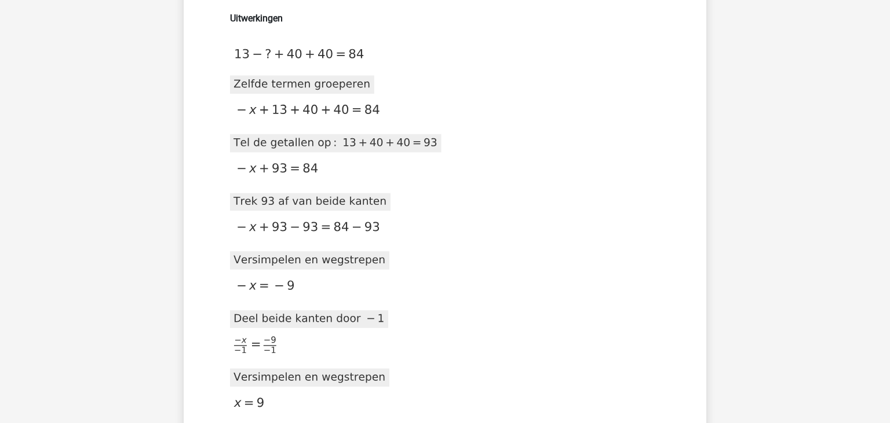
scroll to position [183, 0]
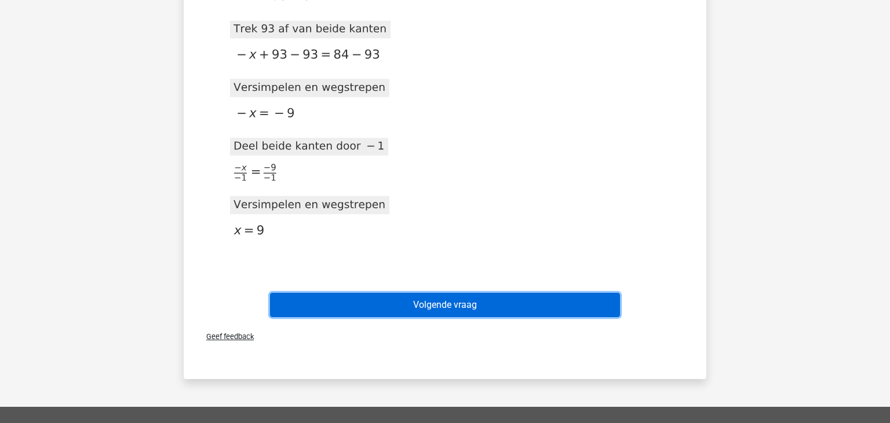
click at [506, 310] on button "Volgende vraag" at bounding box center [445, 305] width 350 height 24
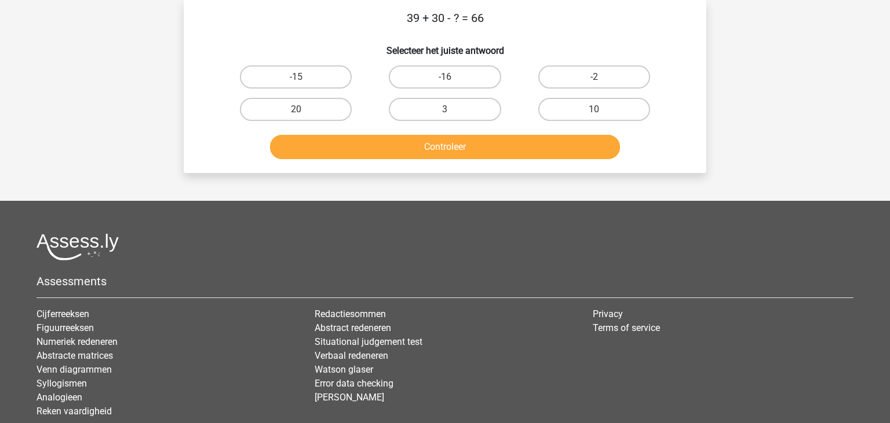
scroll to position [53, 0]
click at [497, 107] on label "3" at bounding box center [445, 109] width 112 height 23
click at [452, 109] on input "3" at bounding box center [449, 113] width 8 height 8
radio input "true"
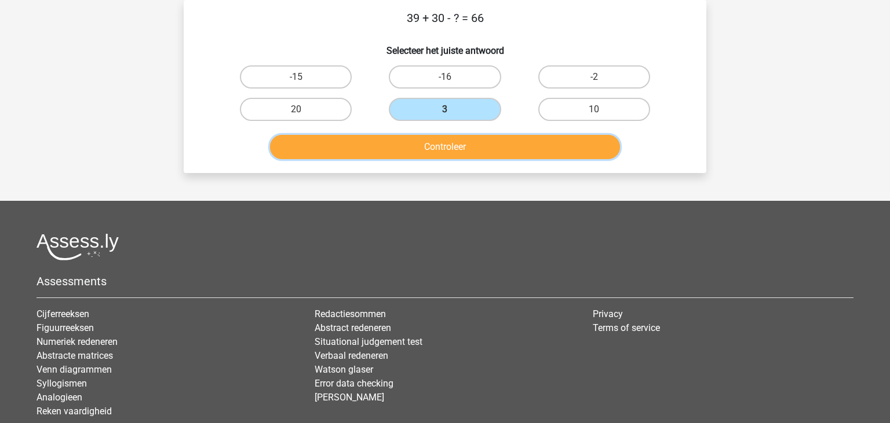
click at [471, 148] on button "Controleer" at bounding box center [445, 147] width 350 height 24
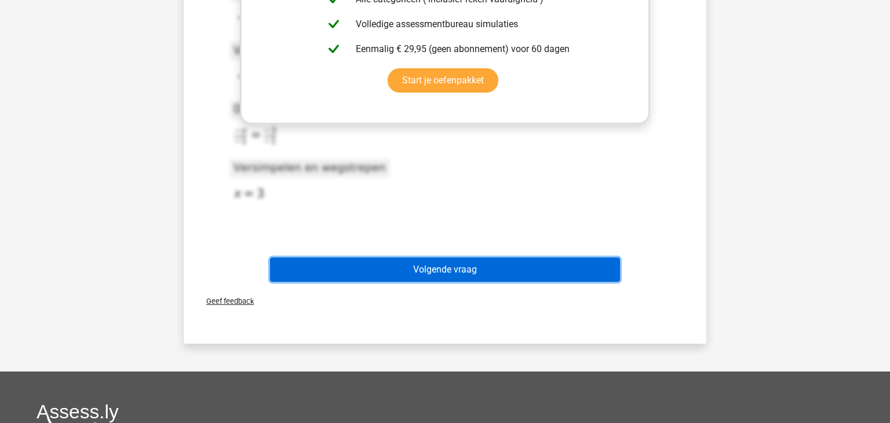
click at [481, 265] on button "Volgende vraag" at bounding box center [445, 270] width 350 height 24
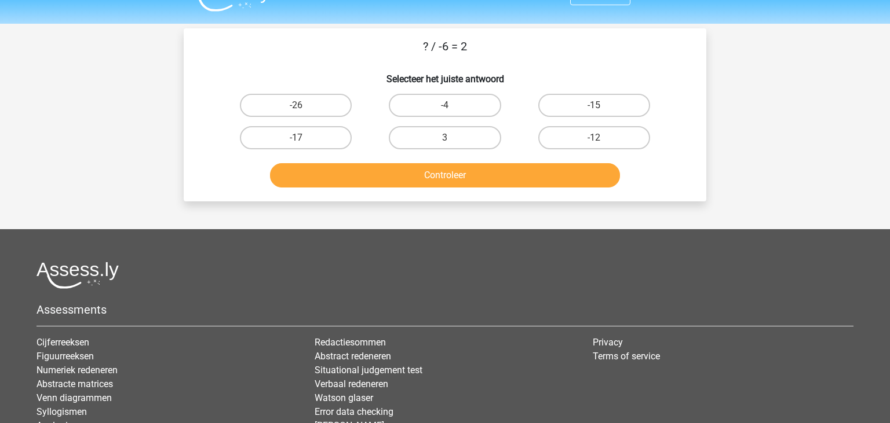
scroll to position [0, 0]
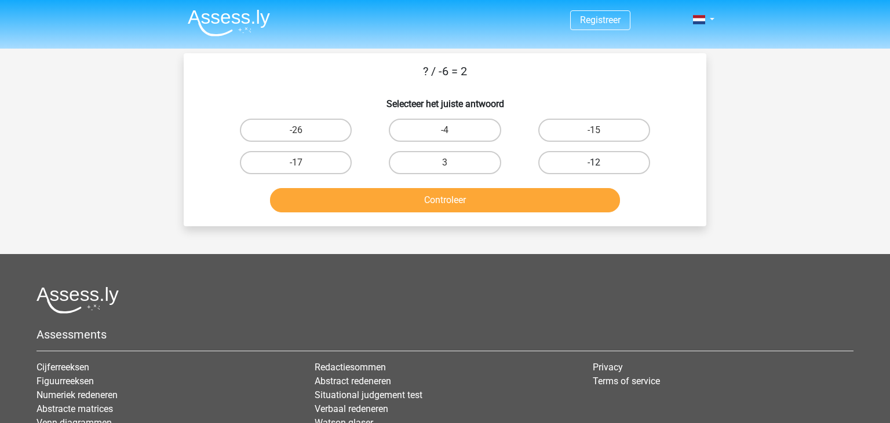
click at [590, 161] on label "-12" at bounding box center [594, 162] width 112 height 23
click at [594, 163] on input "-12" at bounding box center [598, 167] width 8 height 8
radio input "true"
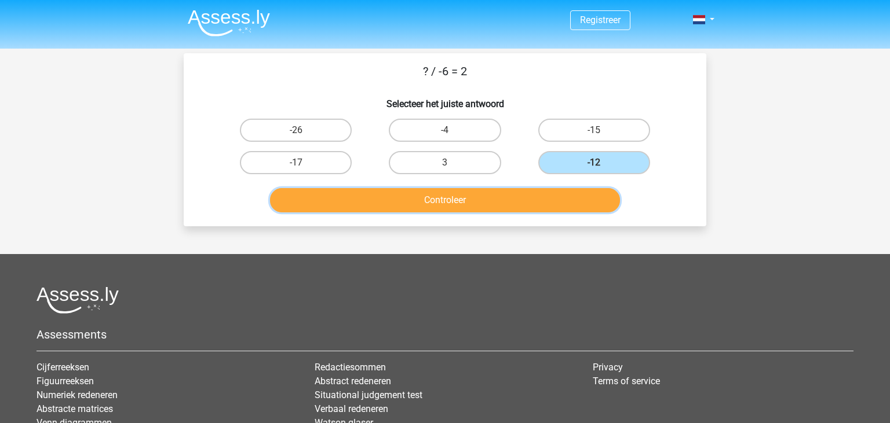
click at [506, 206] on button "Controleer" at bounding box center [445, 200] width 350 height 24
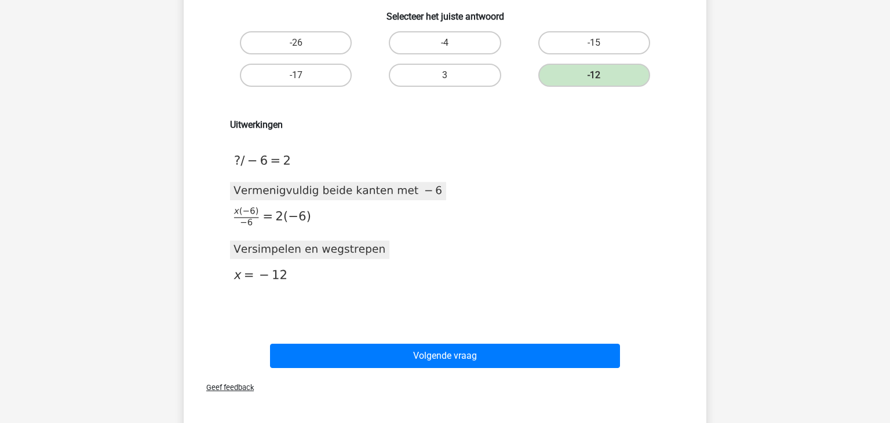
scroll to position [122, 0]
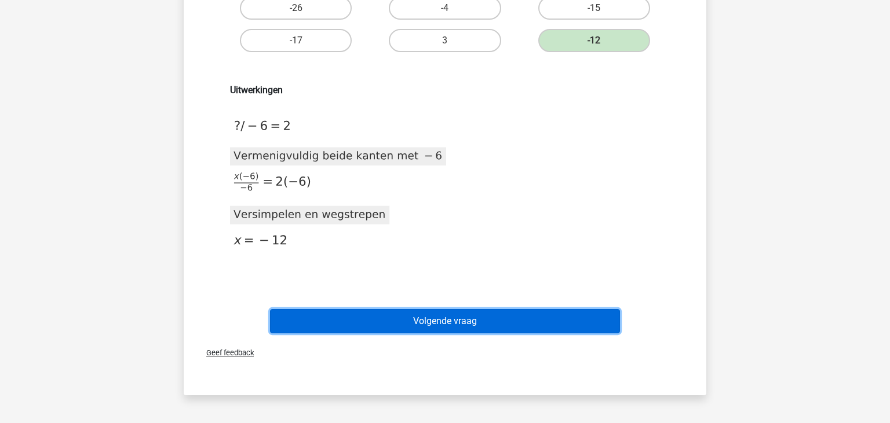
click at [496, 312] on button "Volgende vraag" at bounding box center [445, 321] width 350 height 24
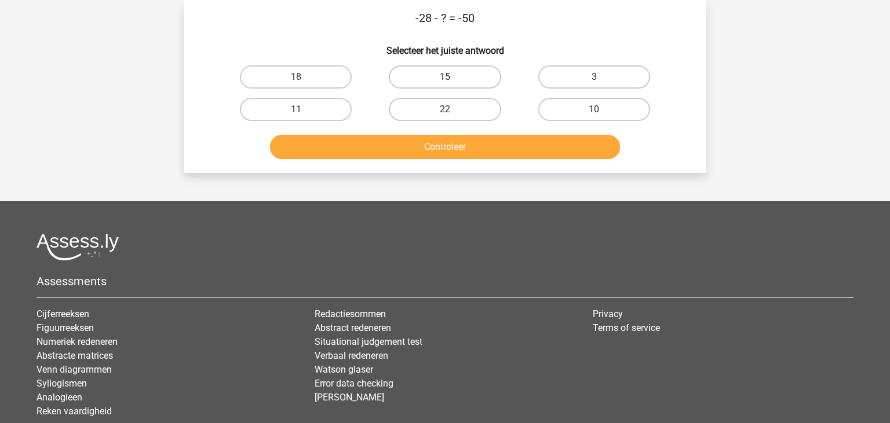
scroll to position [0, 0]
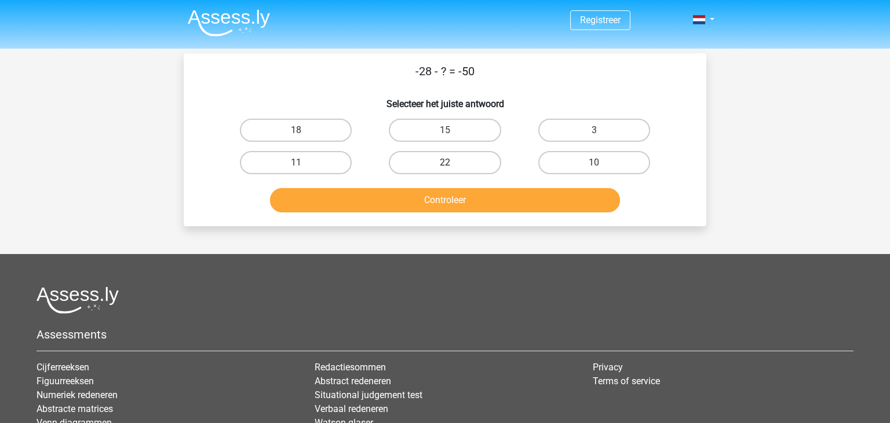
click at [477, 159] on label "22" at bounding box center [445, 162] width 112 height 23
click at [452, 163] on input "22" at bounding box center [449, 167] width 8 height 8
radio input "true"
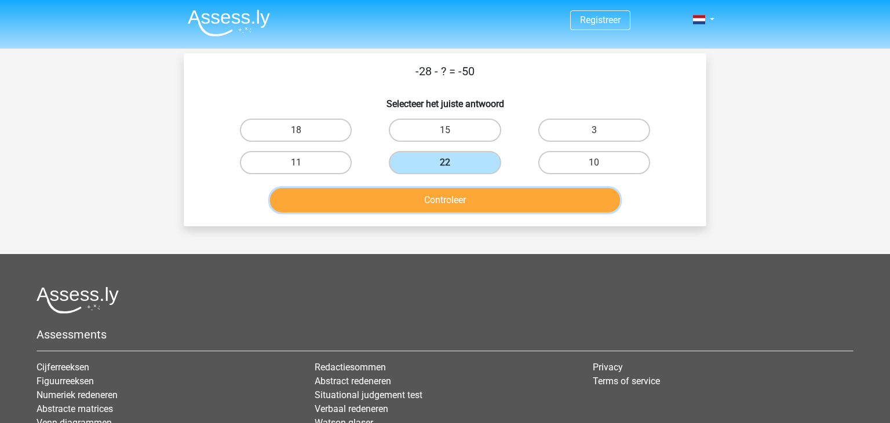
click at [470, 200] on button "Controleer" at bounding box center [445, 200] width 350 height 24
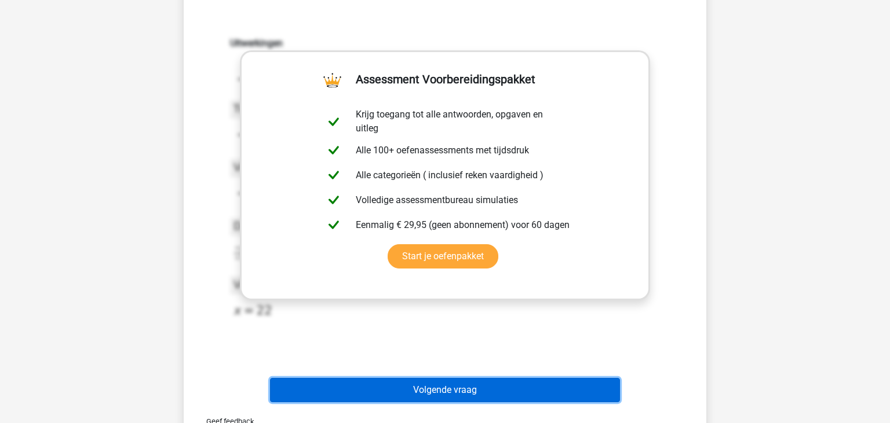
click at [485, 381] on button "Volgende vraag" at bounding box center [445, 390] width 350 height 24
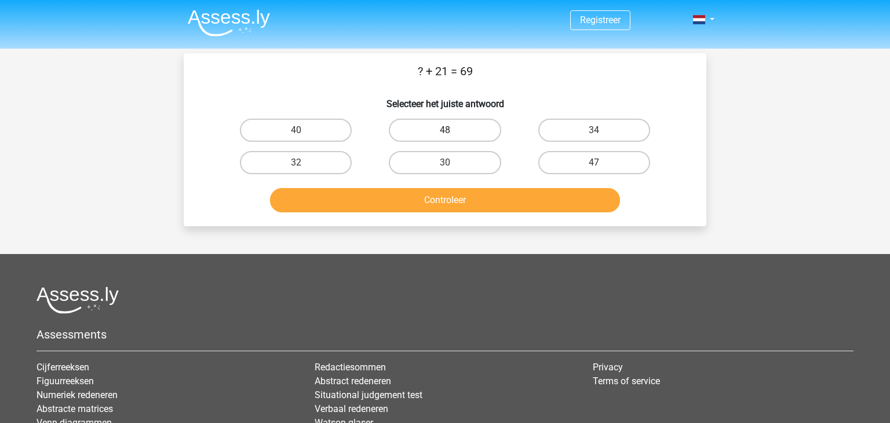
click at [471, 125] on label "48" at bounding box center [445, 130] width 112 height 23
click at [452, 130] on input "48" at bounding box center [449, 134] width 8 height 8
radio input "true"
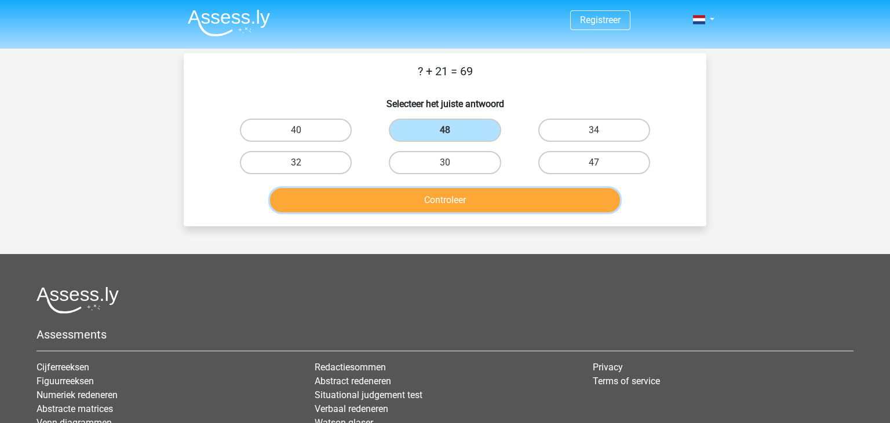
click at [461, 196] on button "Controleer" at bounding box center [445, 200] width 350 height 24
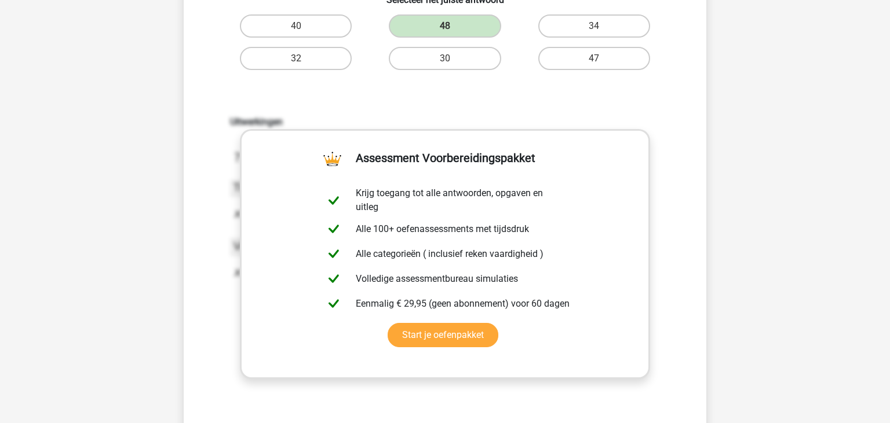
scroll to position [244, 0]
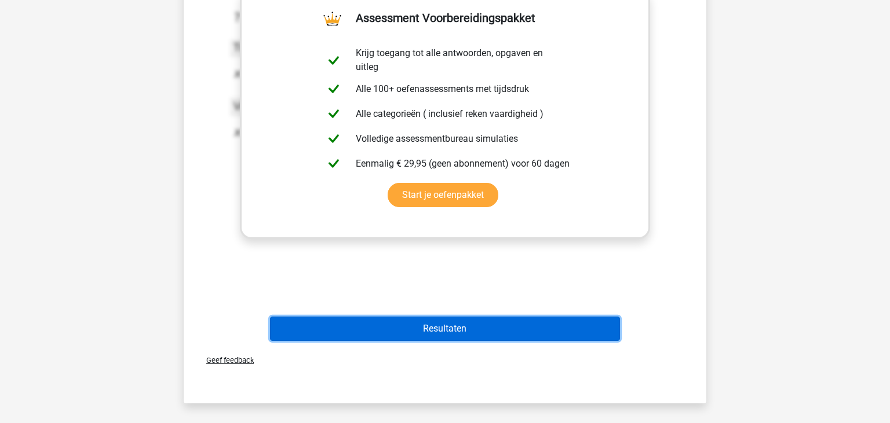
click at [456, 323] on button "Resultaten" at bounding box center [445, 329] width 350 height 24
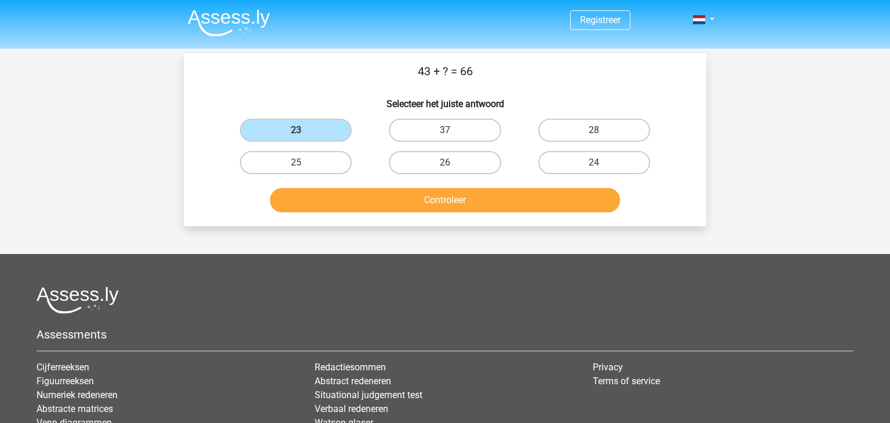
click at [213, 19] on img at bounding box center [229, 22] width 82 height 27
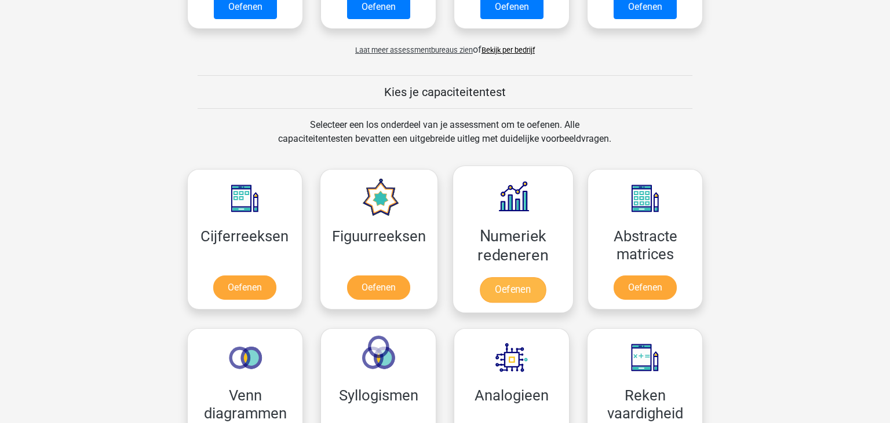
scroll to position [428, 0]
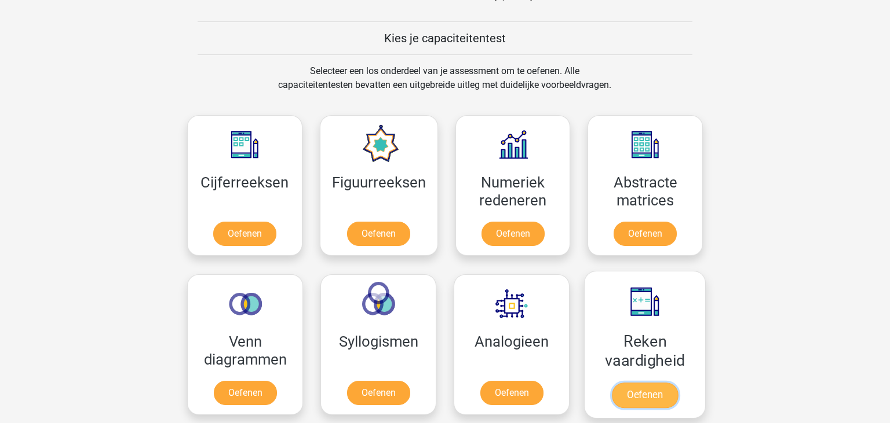
click at [656, 383] on link "Oefenen" at bounding box center [645, 395] width 66 height 25
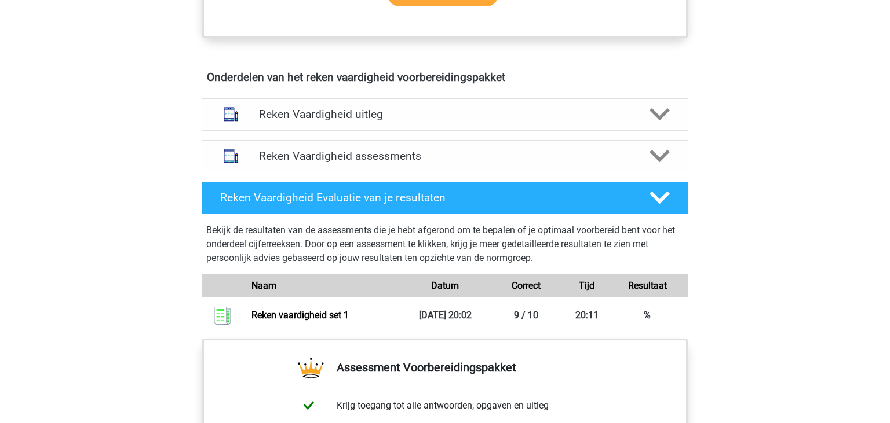
scroll to position [612, 0]
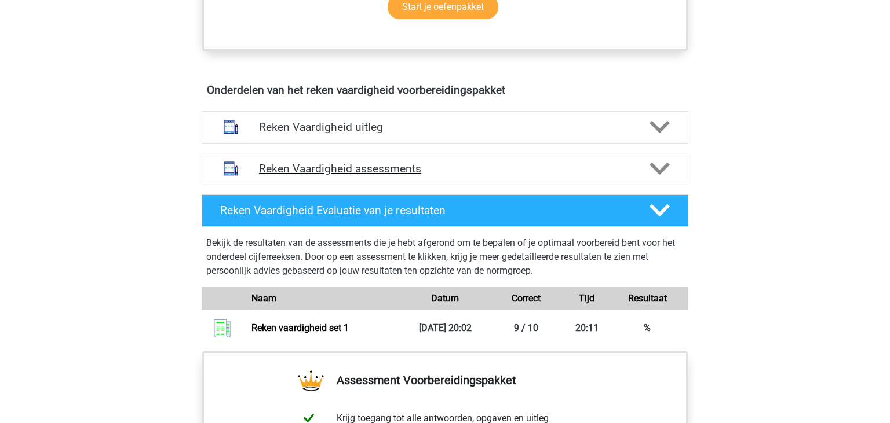
click at [676, 166] on div at bounding box center [658, 169] width 39 height 20
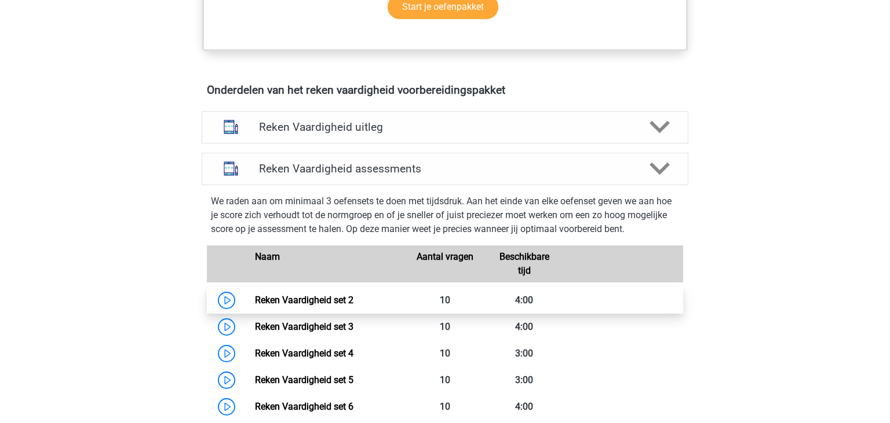
click at [334, 295] on link "Reken Vaardigheid set 2" at bounding box center [304, 300] width 98 height 11
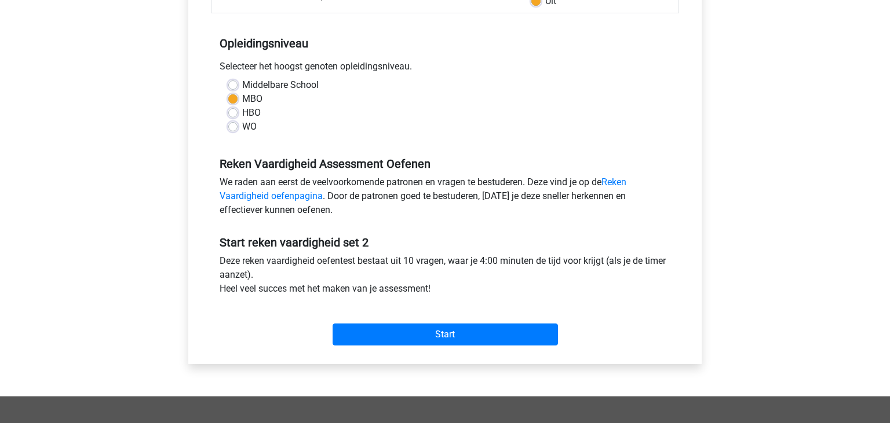
scroll to position [244, 0]
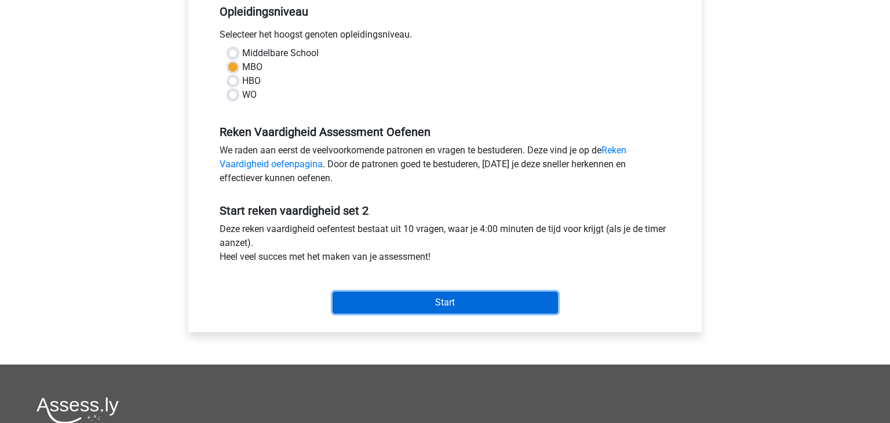
click at [423, 298] on input "Start" at bounding box center [444, 303] width 225 height 22
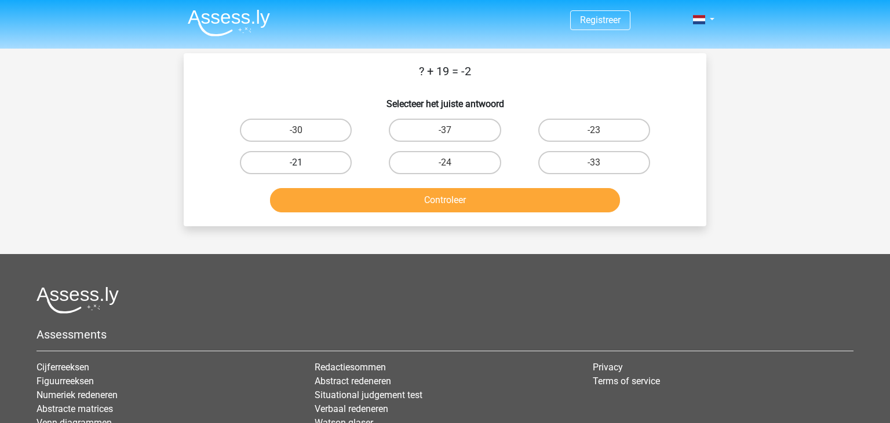
click at [316, 164] on label "-21" at bounding box center [296, 162] width 112 height 23
click at [303, 164] on input "-21" at bounding box center [300, 167] width 8 height 8
radio input "true"
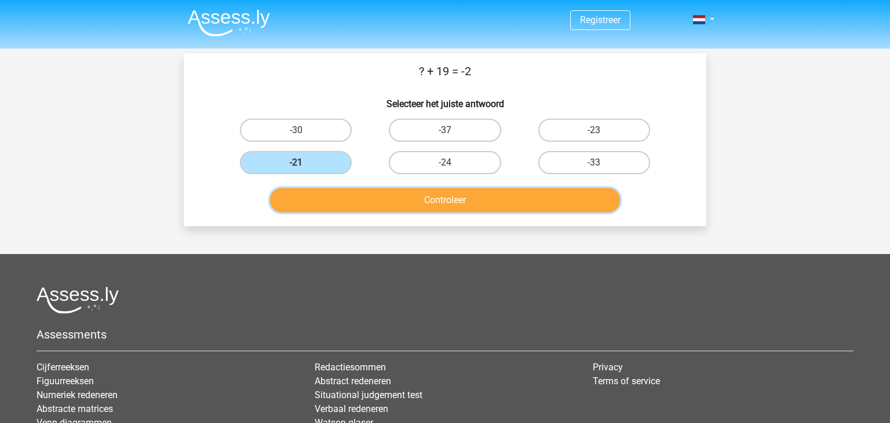
click at [386, 196] on button "Controleer" at bounding box center [445, 200] width 350 height 24
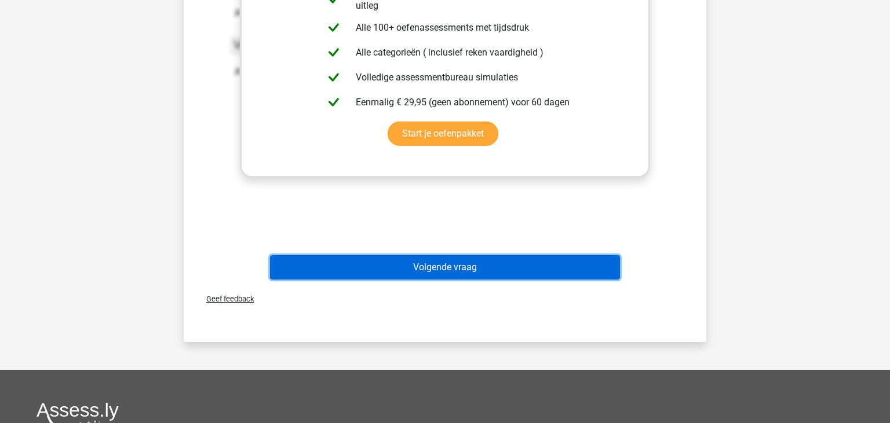
click at [499, 263] on button "Volgende vraag" at bounding box center [445, 267] width 350 height 24
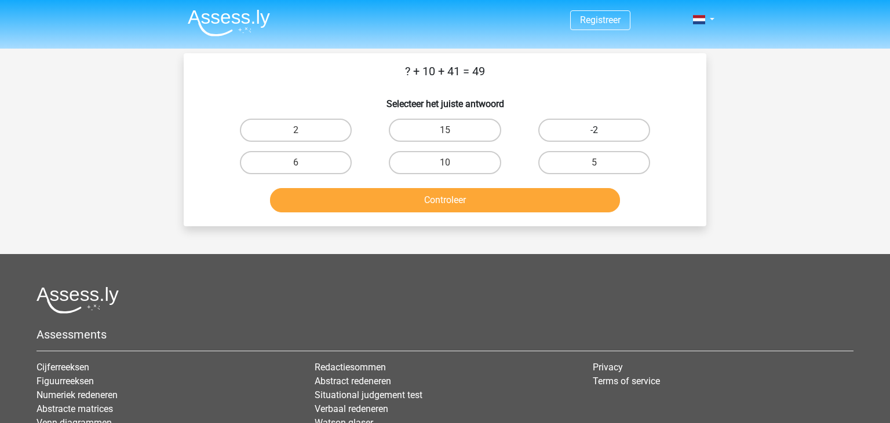
click at [592, 127] on label "-2" at bounding box center [594, 130] width 112 height 23
click at [594, 130] on input "-2" at bounding box center [598, 134] width 8 height 8
radio input "true"
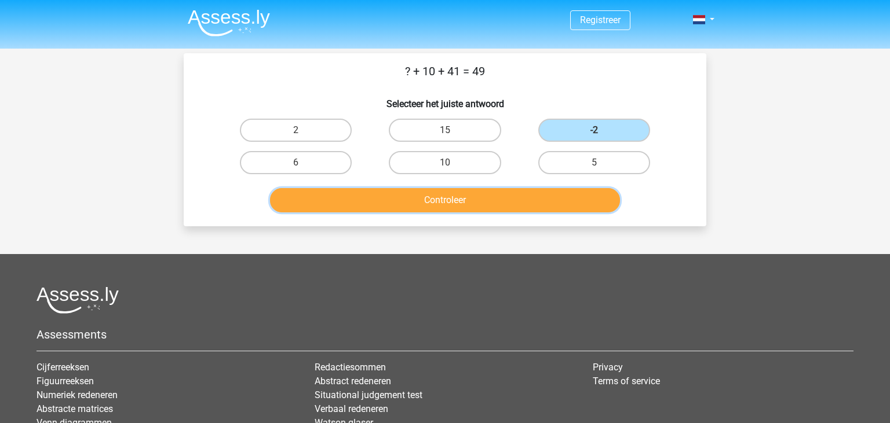
click at [534, 198] on button "Controleer" at bounding box center [445, 200] width 350 height 24
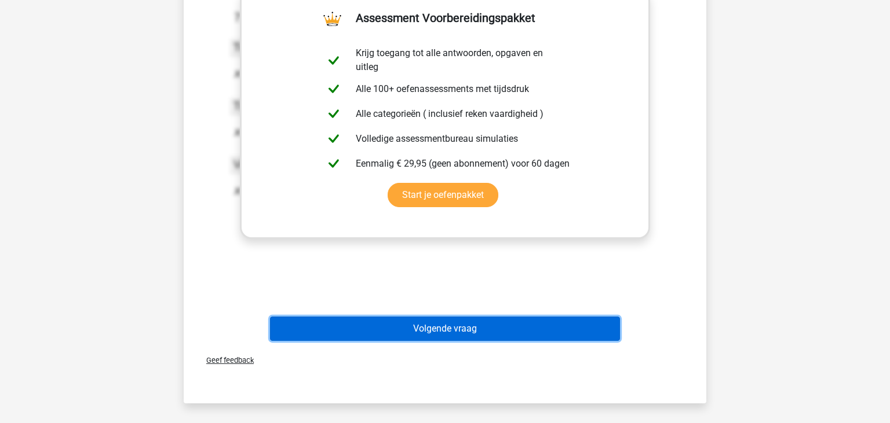
click at [459, 323] on button "Volgende vraag" at bounding box center [445, 329] width 350 height 24
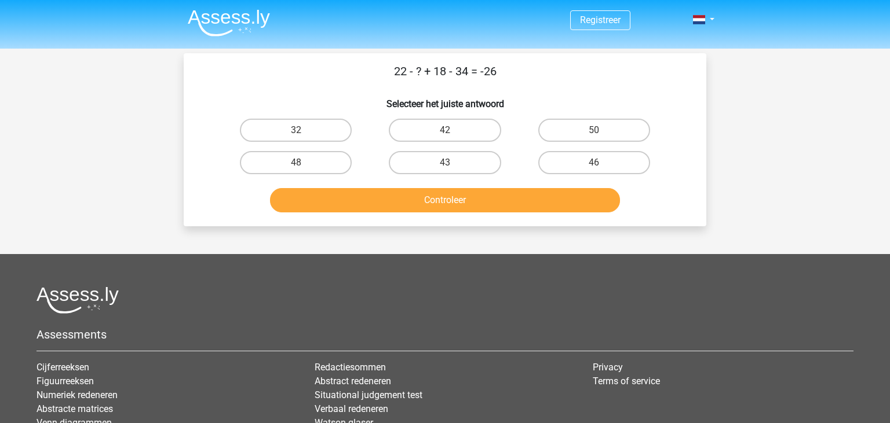
drag, startPoint x: 522, startPoint y: 75, endPoint x: 382, endPoint y: 78, distance: 140.2
click at [382, 78] on p "22 - ? + 18 - 34 = -26" at bounding box center [444, 71] width 485 height 17
copy p "22 - ? + 18 - 34 = -26"
click at [331, 129] on label "32" at bounding box center [296, 130] width 112 height 23
click at [303, 130] on input "32" at bounding box center [300, 134] width 8 height 8
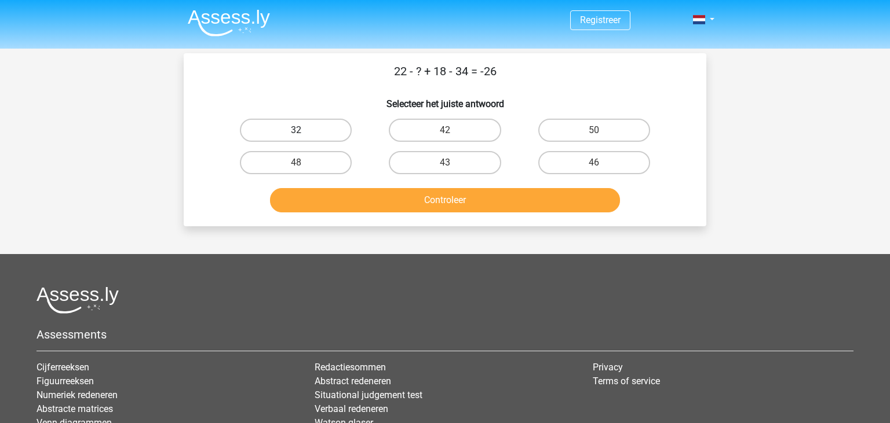
radio input "true"
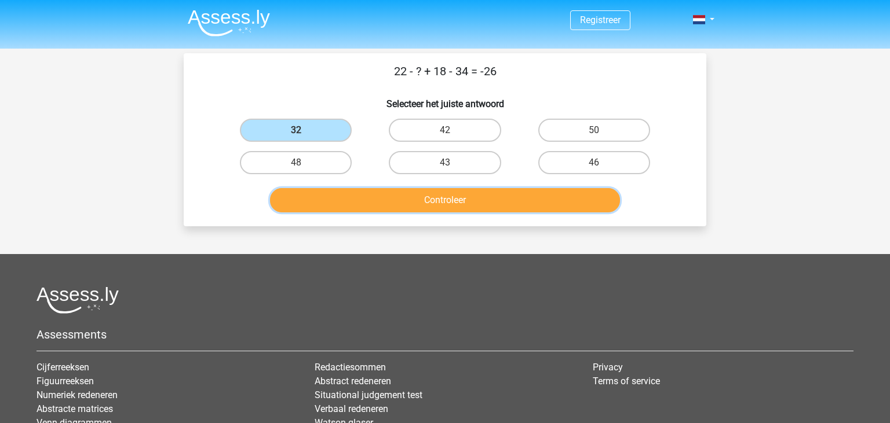
click at [420, 207] on button "Controleer" at bounding box center [445, 200] width 350 height 24
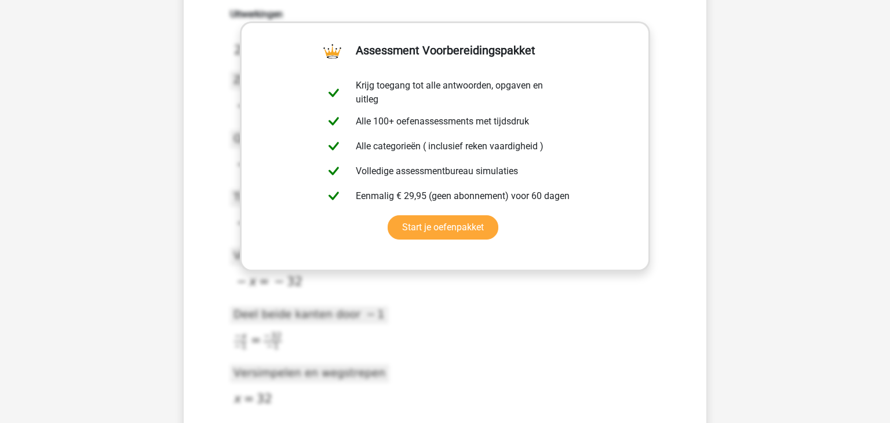
scroll to position [306, 0]
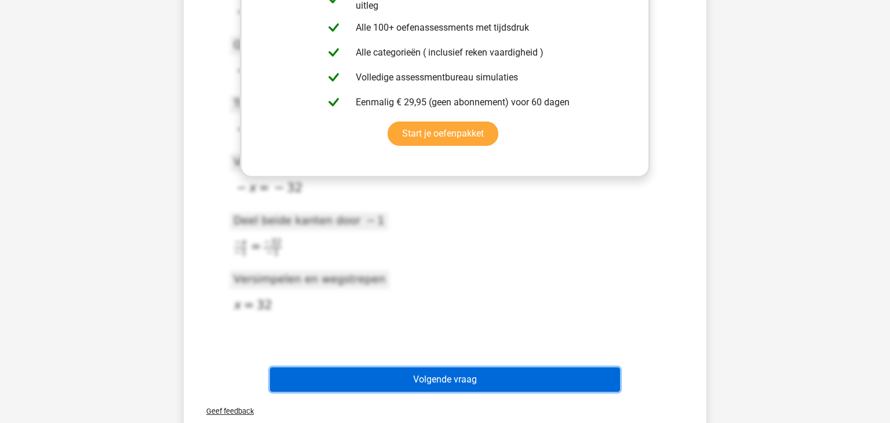
click at [436, 386] on button "Volgende vraag" at bounding box center [445, 380] width 350 height 24
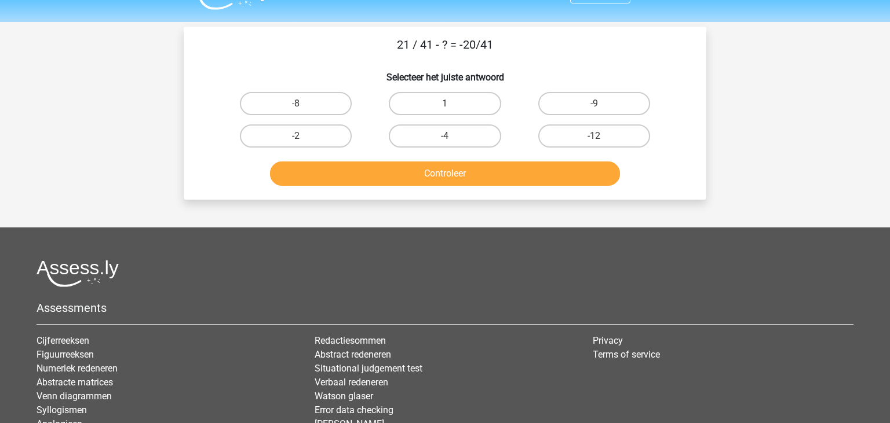
scroll to position [0, 0]
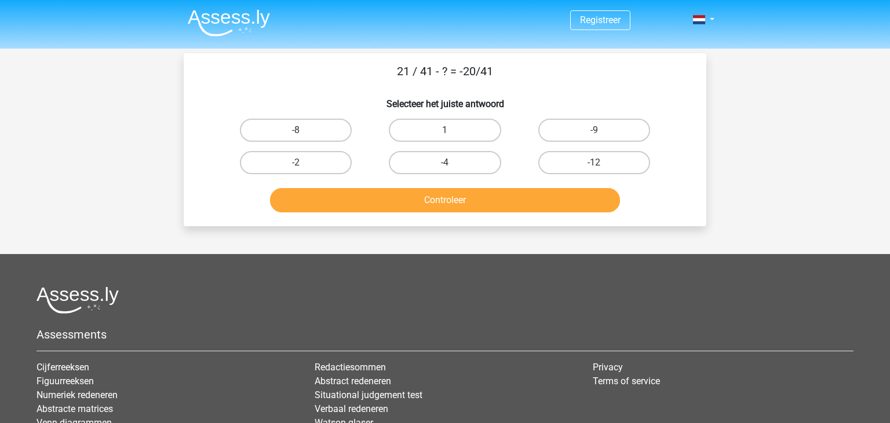
drag, startPoint x: 504, startPoint y: 70, endPoint x: 385, endPoint y: 71, distance: 119.3
click at [385, 71] on p "21 / 41 - ? = -20/41" at bounding box center [444, 71] width 485 height 17
copy p "21 / 41 - ? = -20/41"
click at [483, 127] on label "1" at bounding box center [445, 130] width 112 height 23
click at [452, 130] on input "1" at bounding box center [449, 134] width 8 height 8
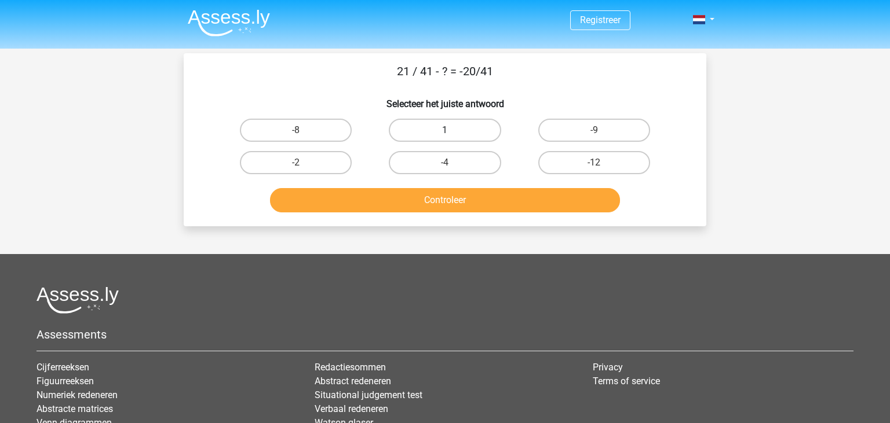
radio input "true"
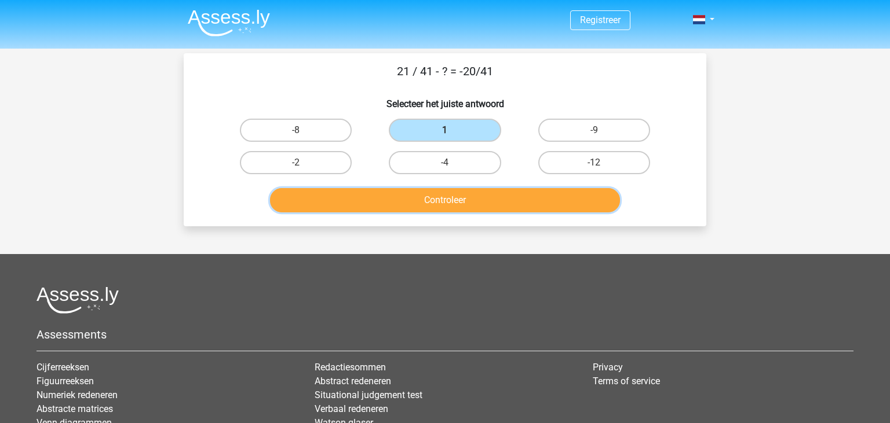
click at [480, 199] on button "Controleer" at bounding box center [445, 200] width 350 height 24
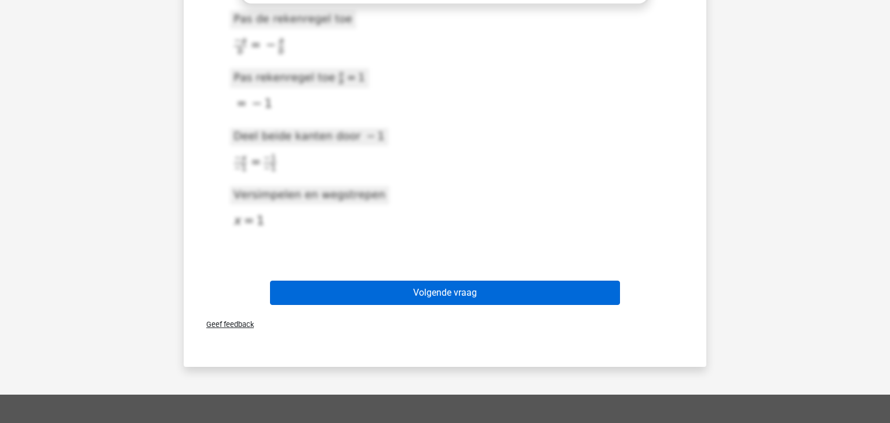
scroll to position [550, 0]
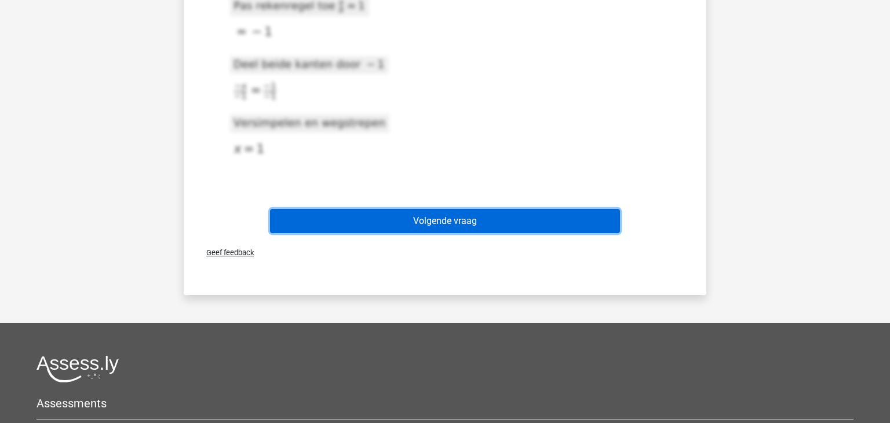
click at [443, 228] on button "Volgende vraag" at bounding box center [445, 221] width 350 height 24
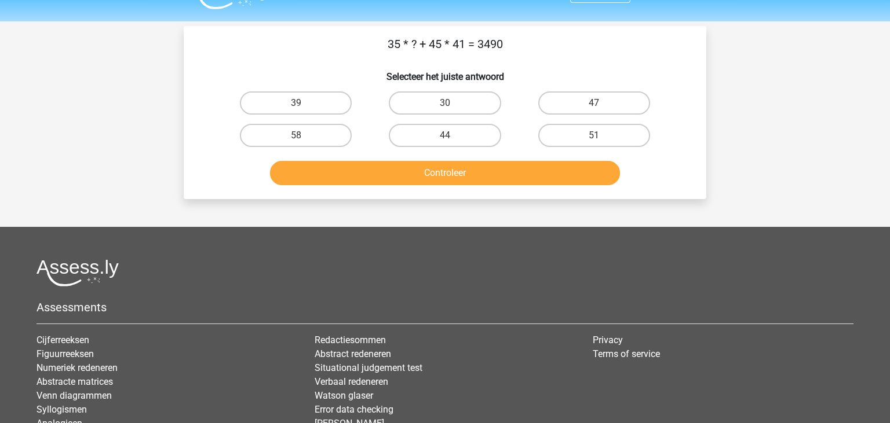
scroll to position [0, 0]
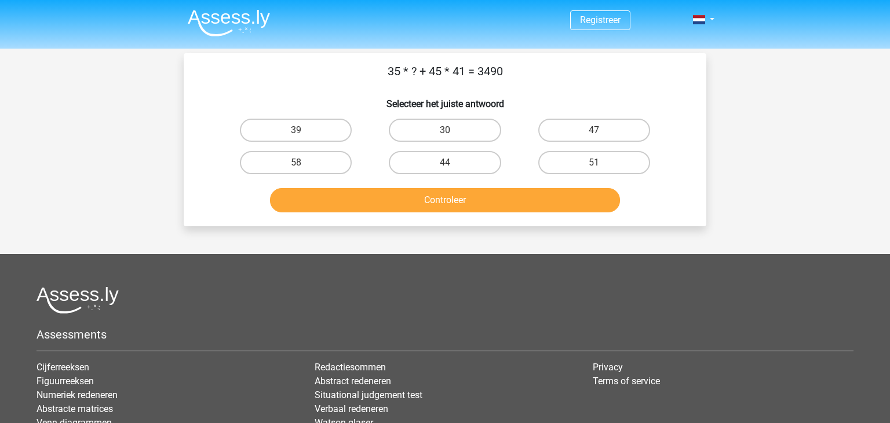
drag, startPoint x: 518, startPoint y: 70, endPoint x: 390, endPoint y: 66, distance: 128.6
click at [390, 66] on p "35 * ? + 45 * 41 = 3490" at bounding box center [444, 71] width 485 height 17
click at [515, 80] on p "35 * ? + 45 * 41 = 3490" at bounding box center [444, 71] width 485 height 17
click at [576, 125] on label "47" at bounding box center [594, 130] width 112 height 23
click at [594, 130] on input "47" at bounding box center [598, 134] width 8 height 8
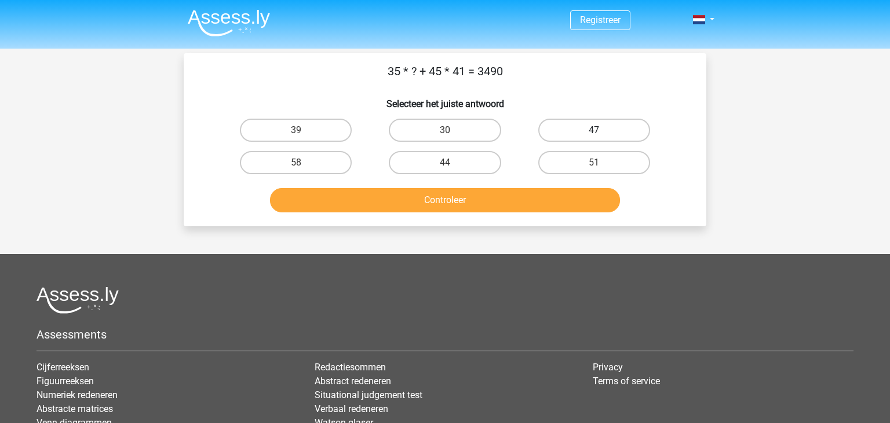
radio input "true"
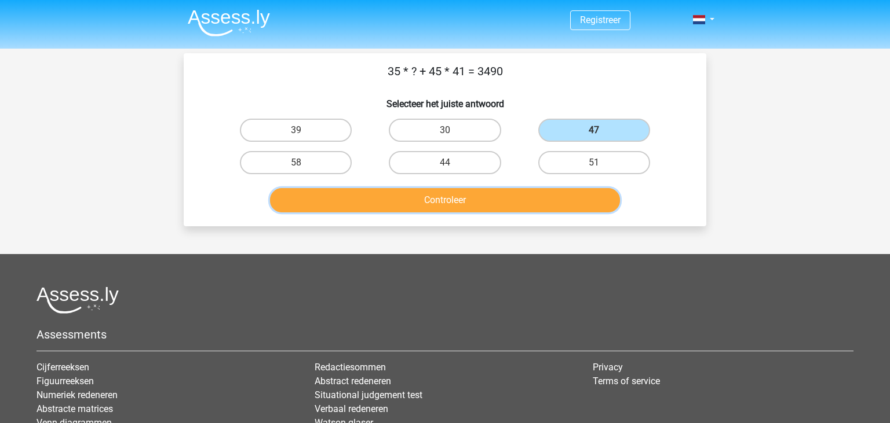
click at [477, 197] on button "Controleer" at bounding box center [445, 200] width 350 height 24
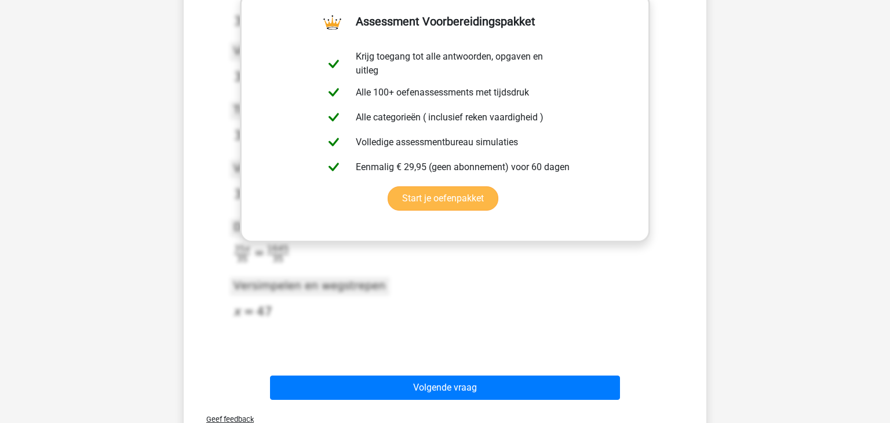
scroll to position [306, 0]
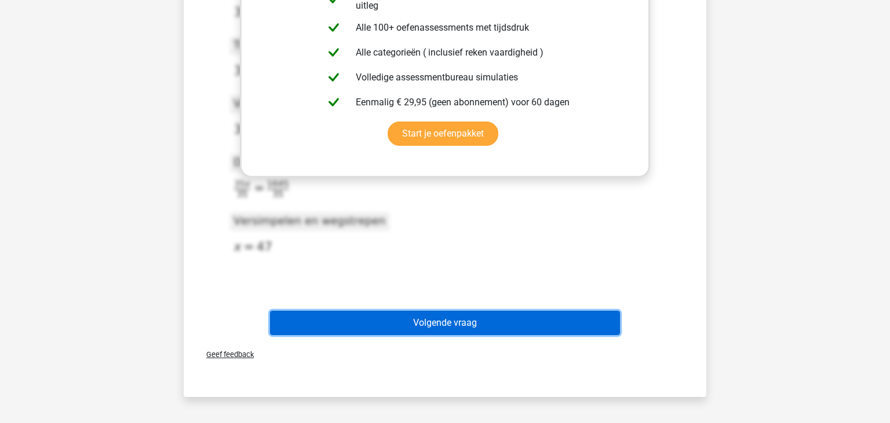
click at [437, 324] on button "Volgende vraag" at bounding box center [445, 323] width 350 height 24
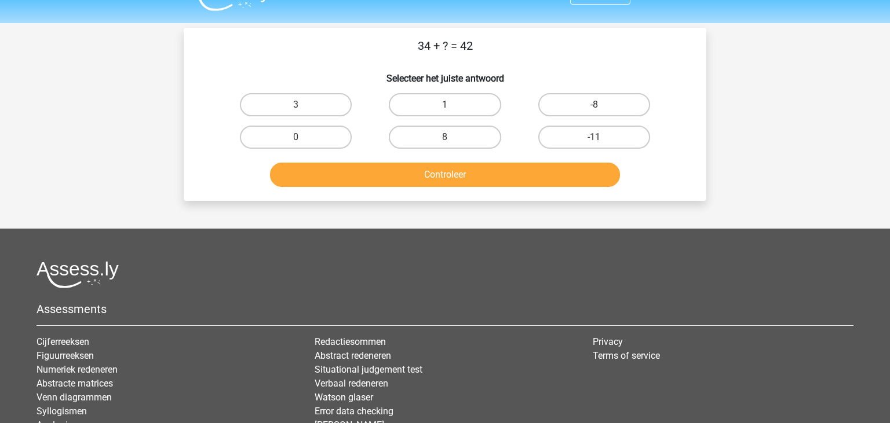
scroll to position [0, 0]
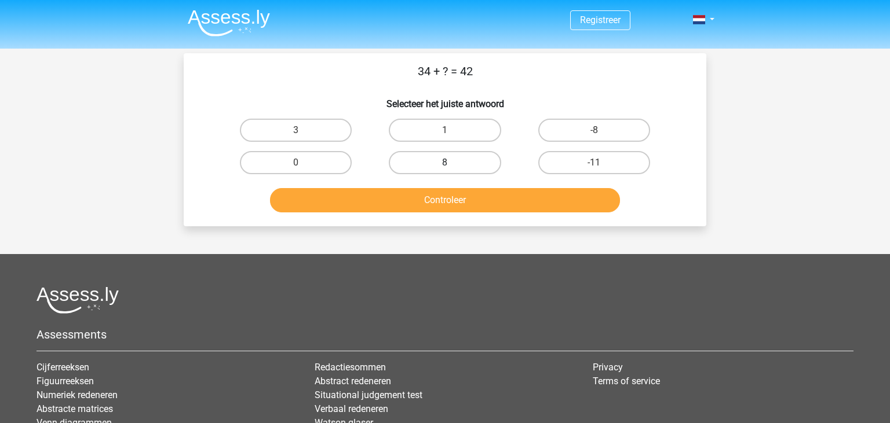
click at [473, 159] on label "8" at bounding box center [445, 162] width 112 height 23
click at [452, 163] on input "8" at bounding box center [449, 167] width 8 height 8
radio input "true"
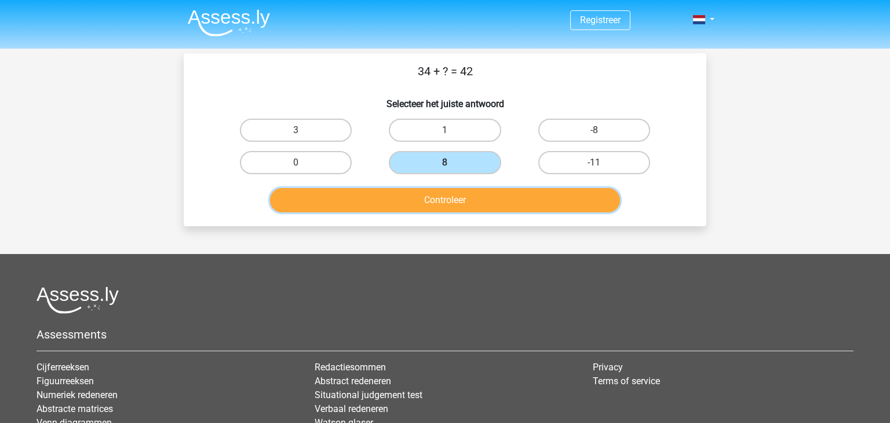
click at [453, 203] on button "Controleer" at bounding box center [445, 200] width 350 height 24
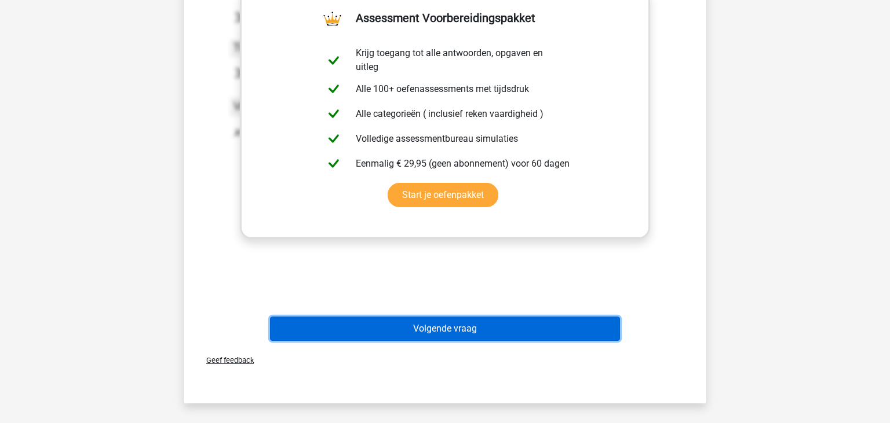
click at [477, 323] on button "Volgende vraag" at bounding box center [445, 329] width 350 height 24
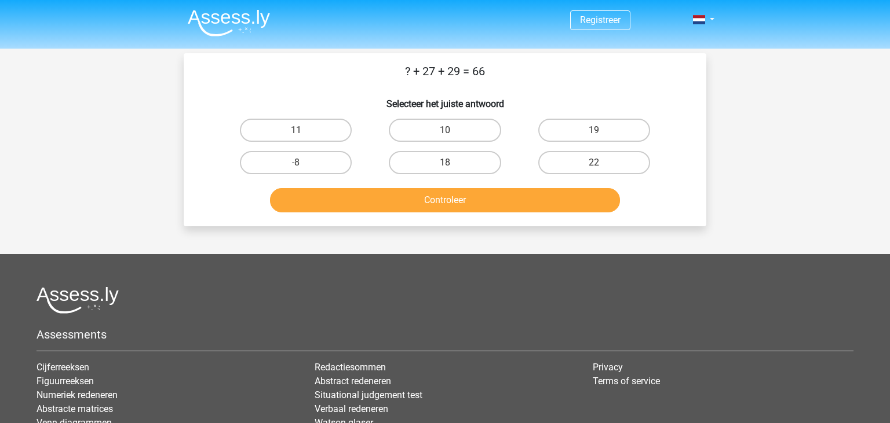
click at [449, 135] on input "10" at bounding box center [449, 134] width 8 height 8
radio input "true"
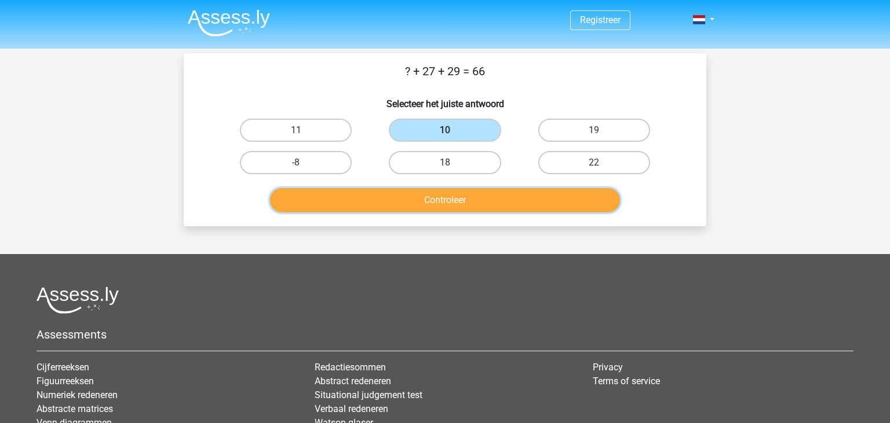
drag, startPoint x: 448, startPoint y: 207, endPoint x: 450, endPoint y: 200, distance: 7.9
click at [447, 207] on button "Controleer" at bounding box center [445, 200] width 350 height 24
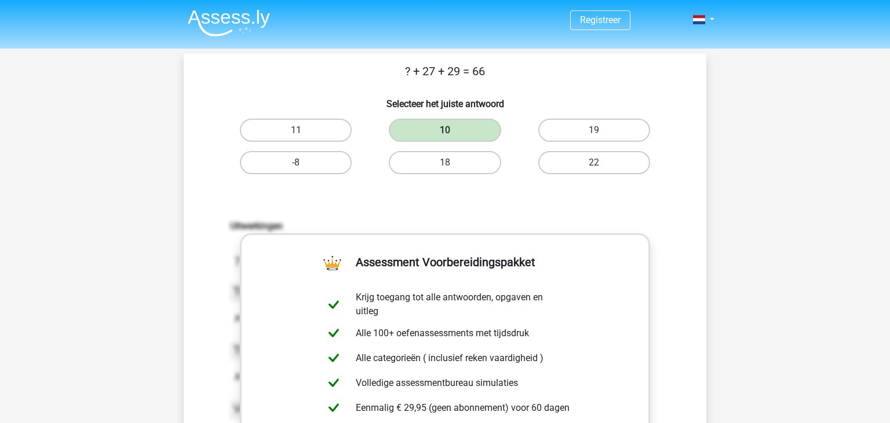
scroll to position [244, 0]
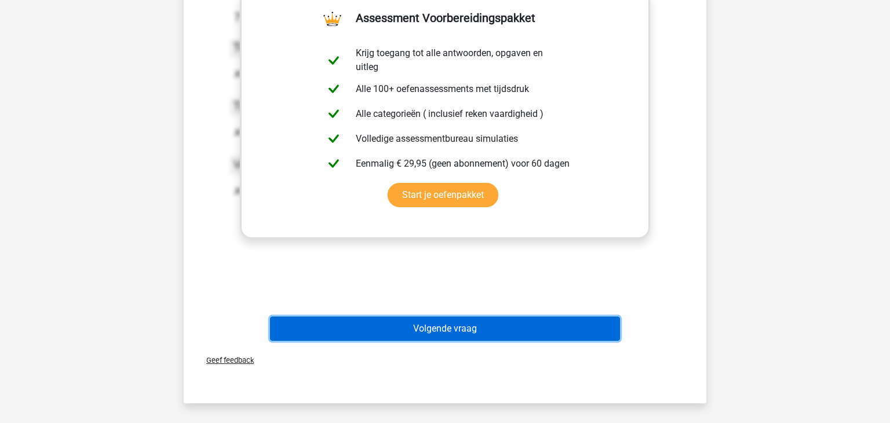
click at [483, 331] on button "Volgende vraag" at bounding box center [445, 329] width 350 height 24
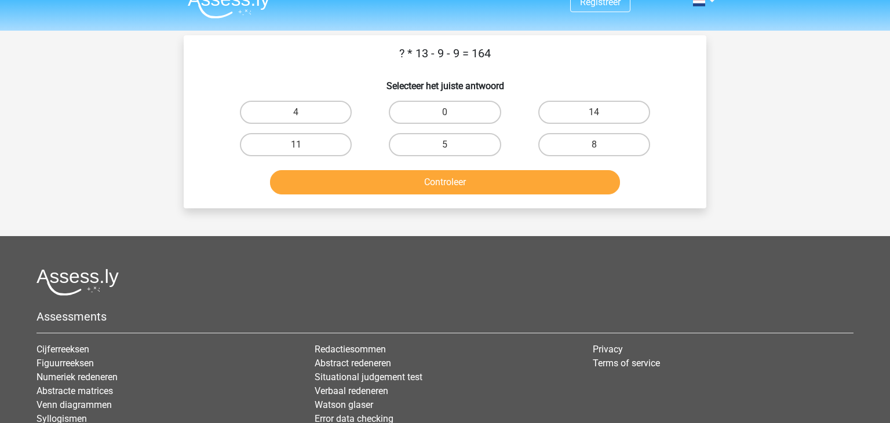
scroll to position [0, 0]
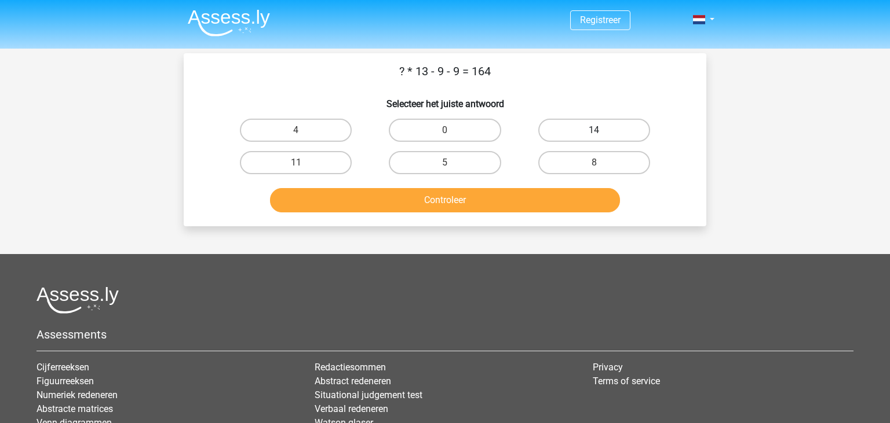
click at [615, 133] on label "14" at bounding box center [594, 130] width 112 height 23
click at [601, 133] on input "14" at bounding box center [598, 134] width 8 height 8
radio input "true"
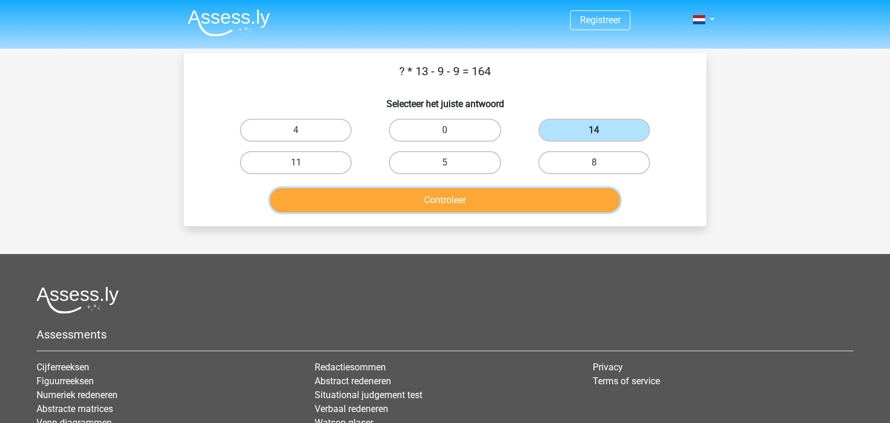
click at [520, 201] on button "Controleer" at bounding box center [445, 200] width 350 height 24
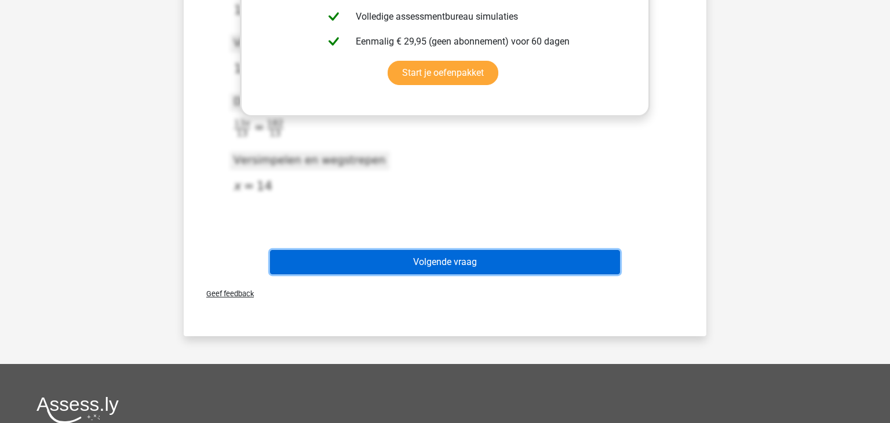
click at [470, 257] on button "Volgende vraag" at bounding box center [445, 262] width 350 height 24
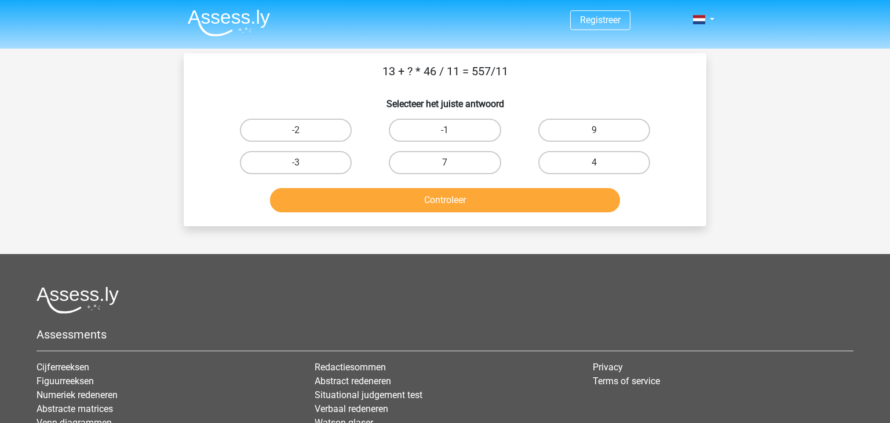
drag, startPoint x: 533, startPoint y: 71, endPoint x: 381, endPoint y: 71, distance: 152.3
click at [381, 71] on p "13 + ? * 46 / 11 = 557/11" at bounding box center [444, 71] width 485 height 17
copy p "13 + ? * 46 / 11 = 557/11"
click at [631, 126] on label "9" at bounding box center [594, 130] width 112 height 23
click at [601, 130] on input "9" at bounding box center [598, 134] width 8 height 8
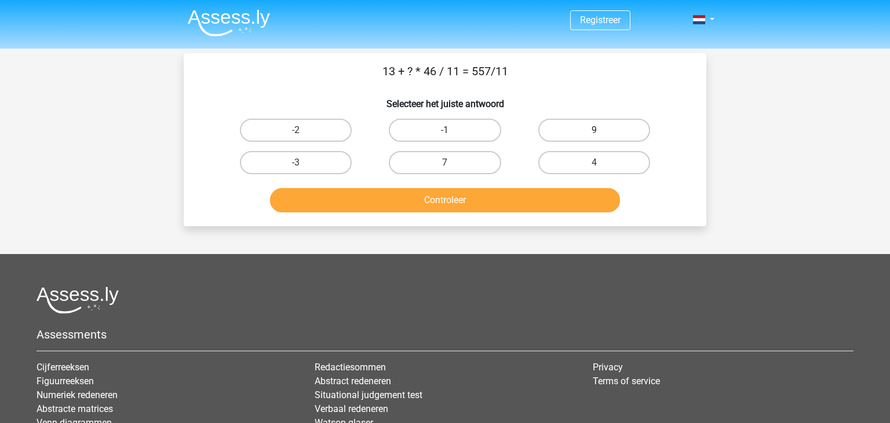
radio input "true"
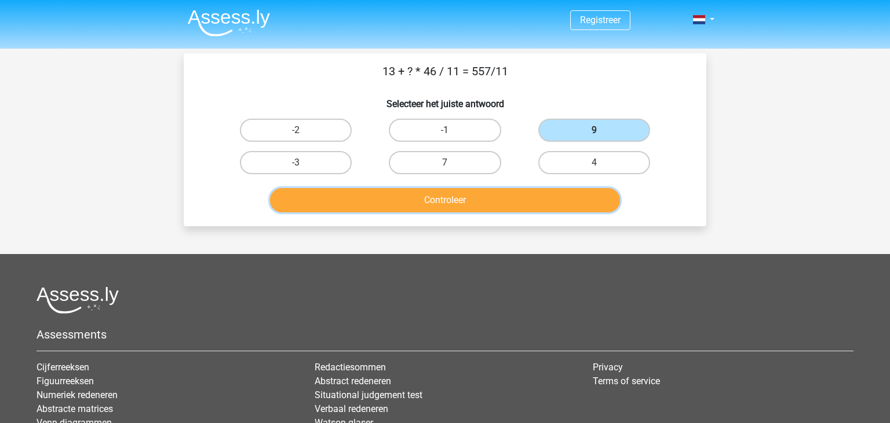
click at [524, 198] on button "Controleer" at bounding box center [445, 200] width 350 height 24
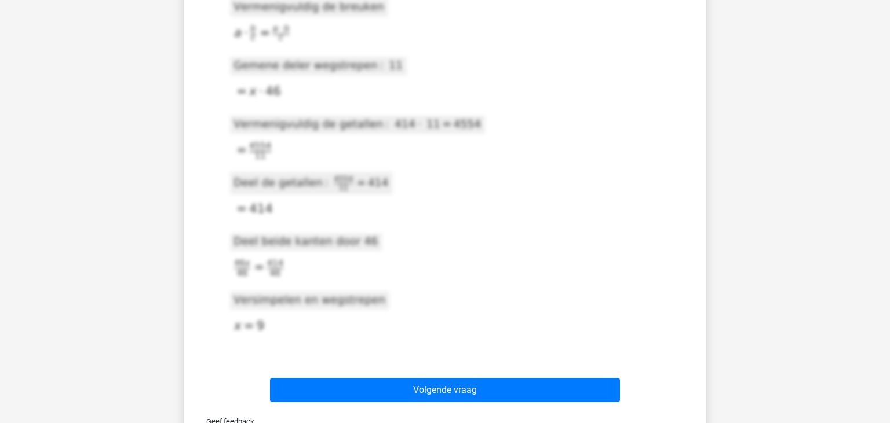
scroll to position [734, 0]
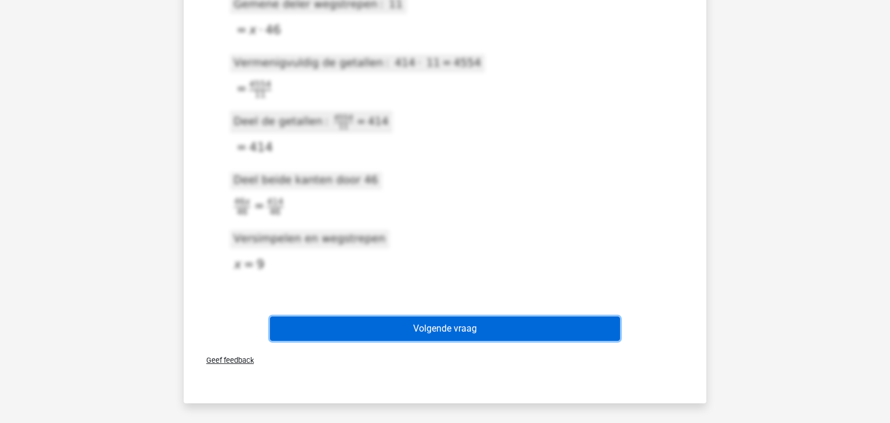
click at [470, 319] on button "Volgende vraag" at bounding box center [445, 329] width 350 height 24
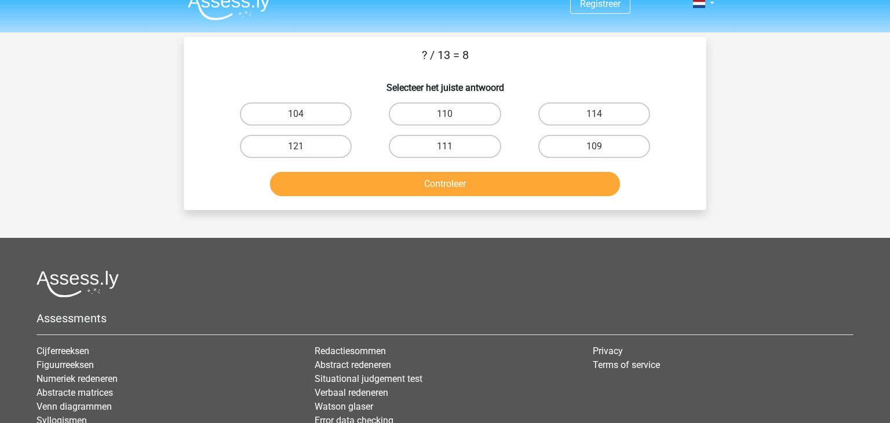
scroll to position [0, 0]
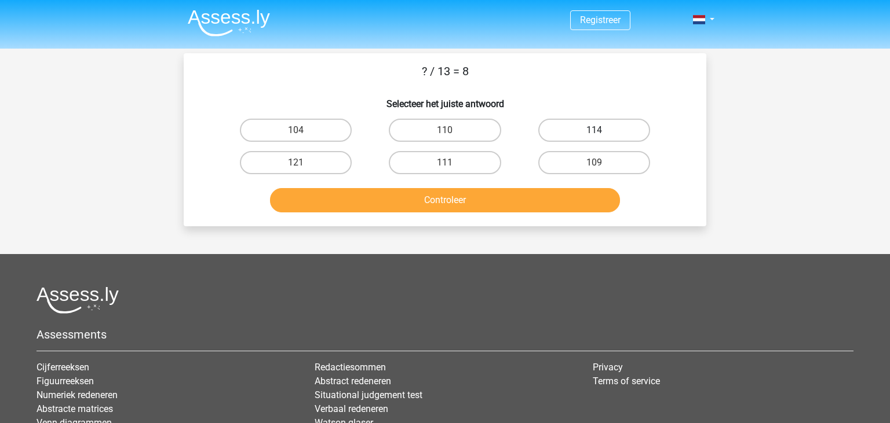
click at [580, 135] on label "114" at bounding box center [594, 130] width 112 height 23
click at [594, 135] on input "114" at bounding box center [598, 134] width 8 height 8
radio input "true"
click at [325, 126] on label "104" at bounding box center [296, 130] width 112 height 23
click at [303, 130] on input "104" at bounding box center [300, 134] width 8 height 8
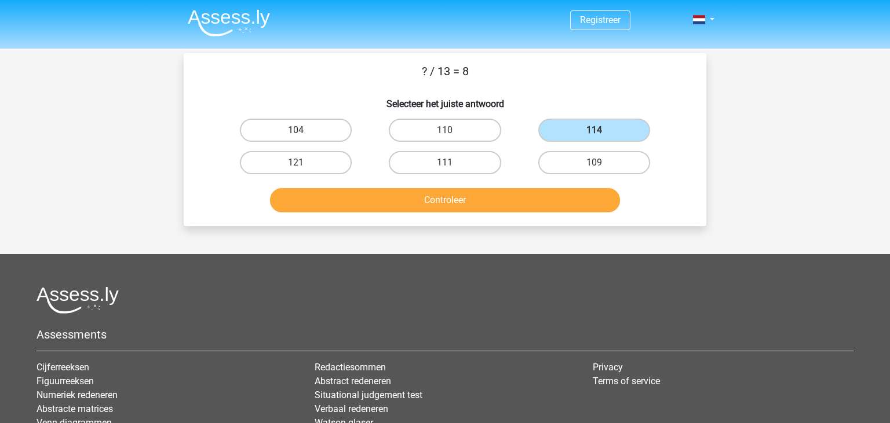
radio input "true"
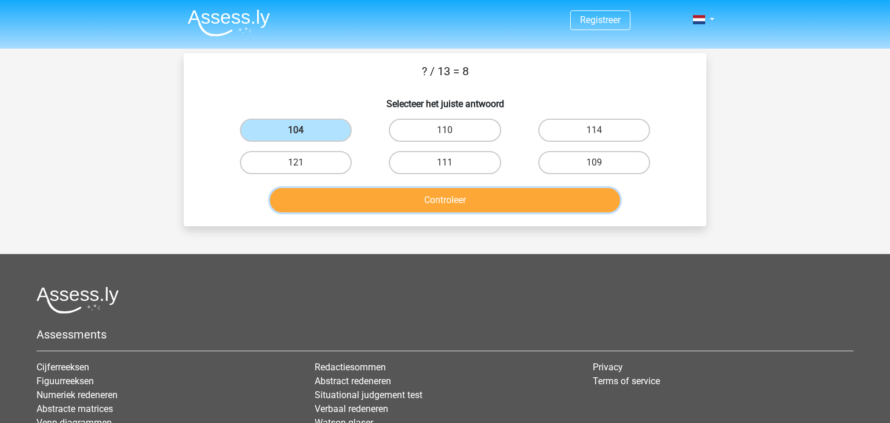
click at [348, 195] on button "Controleer" at bounding box center [445, 200] width 350 height 24
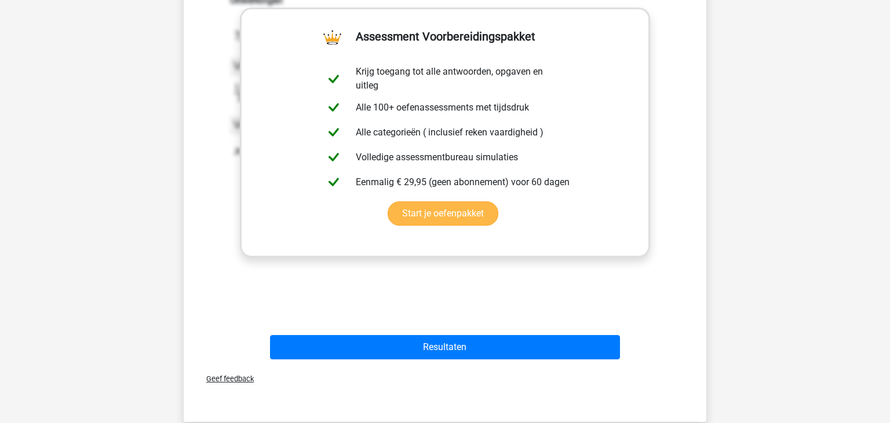
scroll to position [244, 0]
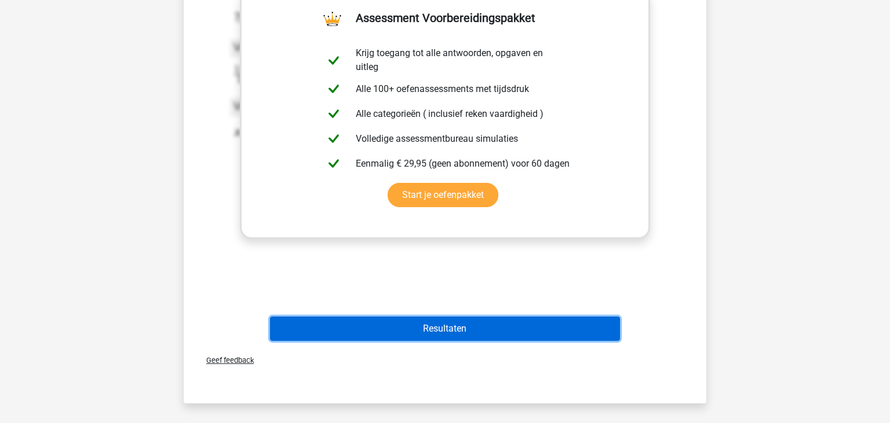
click at [444, 328] on button "Resultaten" at bounding box center [445, 329] width 350 height 24
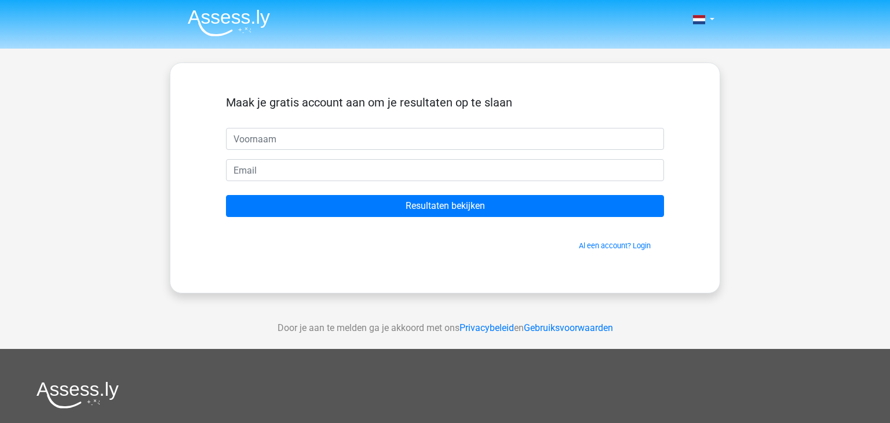
click at [247, 25] on img at bounding box center [229, 22] width 82 height 27
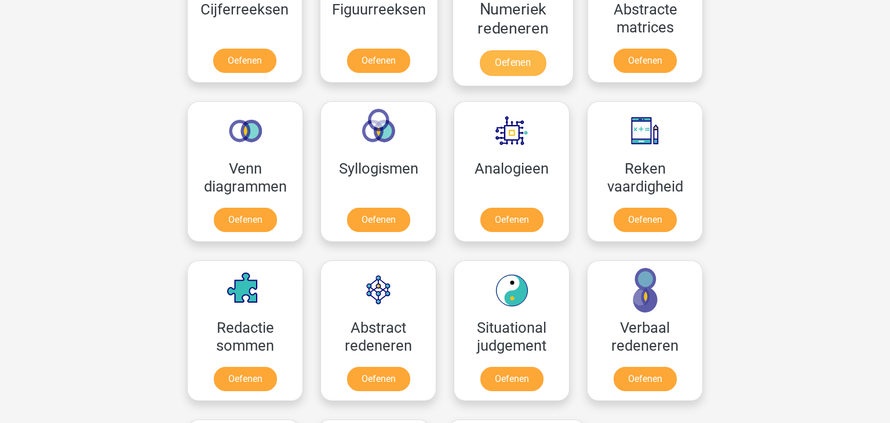
scroll to position [489, 0]
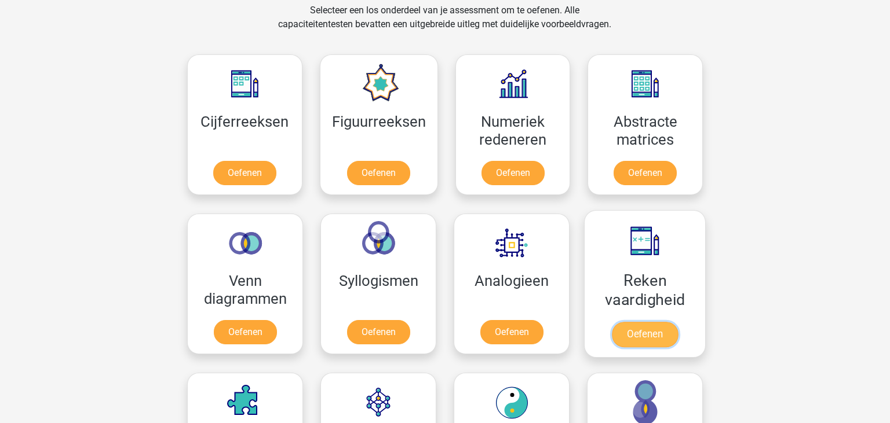
click at [627, 322] on link "Oefenen" at bounding box center [645, 334] width 66 height 25
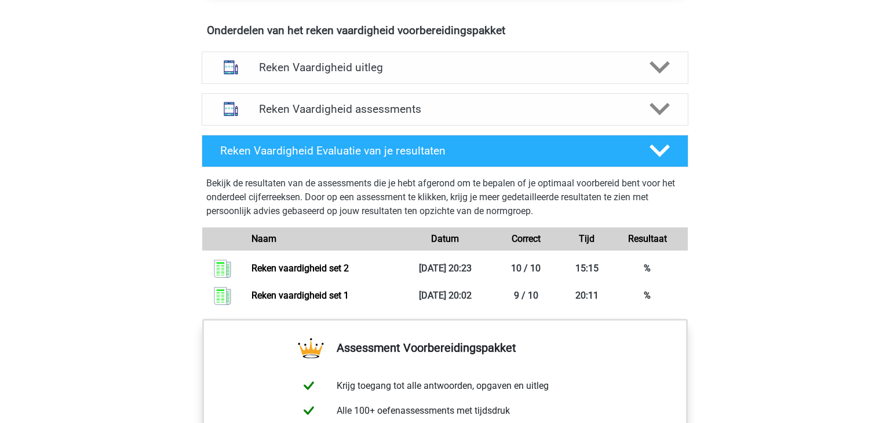
scroll to position [612, 0]
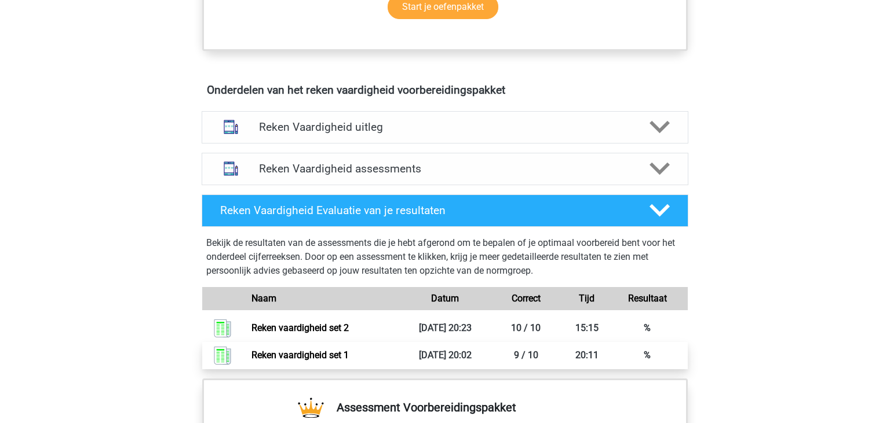
click at [289, 354] on link "Reken vaardigheid set 1" at bounding box center [299, 355] width 97 height 11
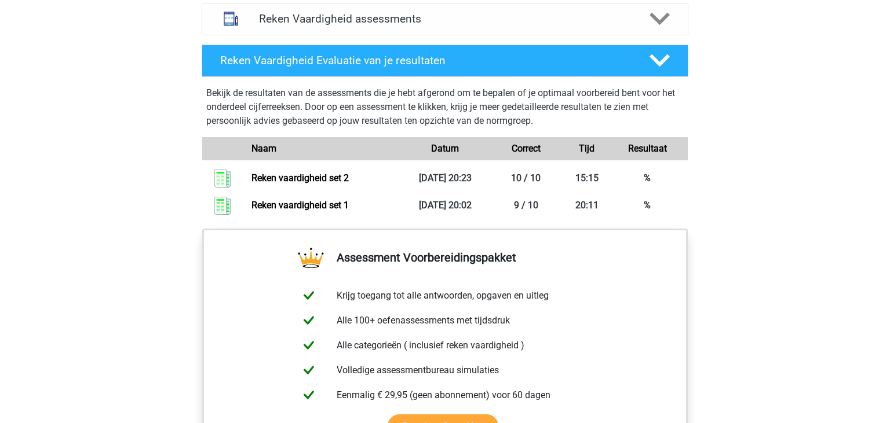
scroll to position [734, 0]
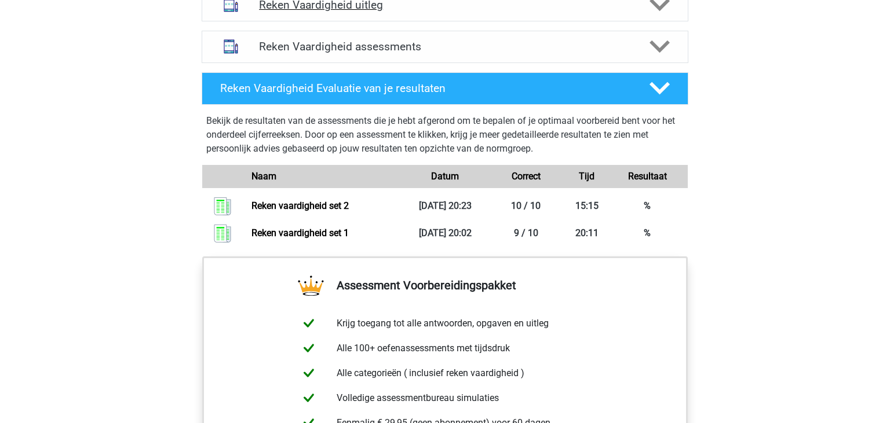
click at [426, 5] on h4 "Reken Vaardigheid uitleg" at bounding box center [445, 4] width 372 height 13
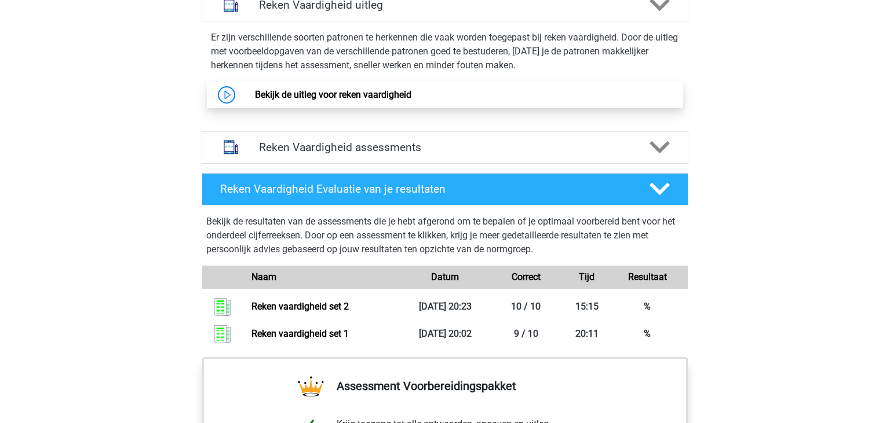
click at [376, 92] on link "Bekijk de uitleg voor reken vaardigheid" at bounding box center [333, 94] width 156 height 11
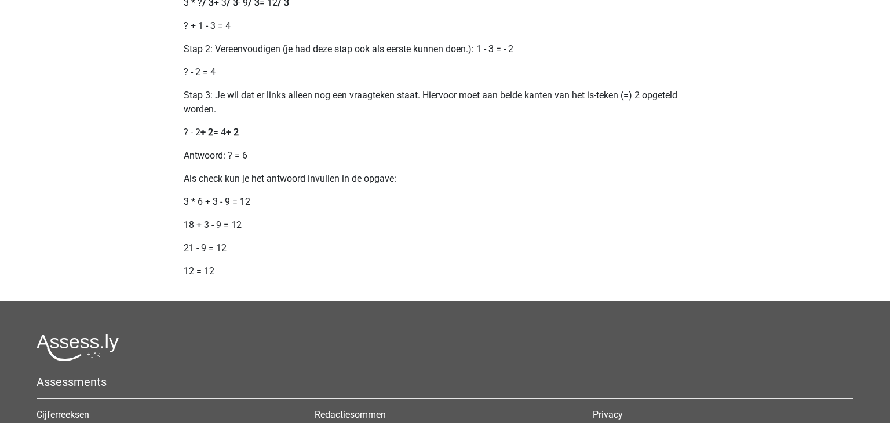
scroll to position [1406, 0]
